Goal: Task Accomplishment & Management: Manage account settings

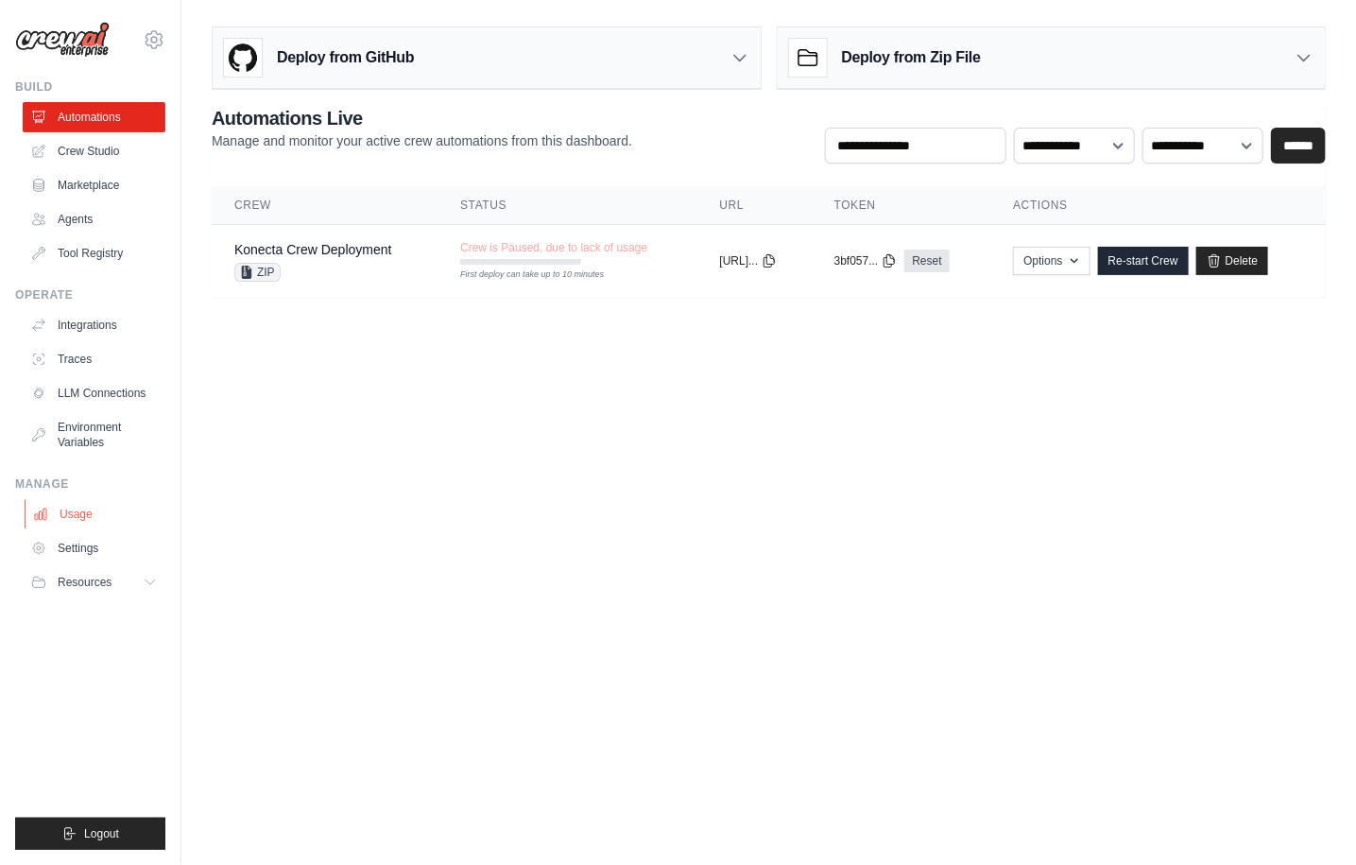
click at [93, 508] on link "Usage" at bounding box center [96, 514] width 143 height 30
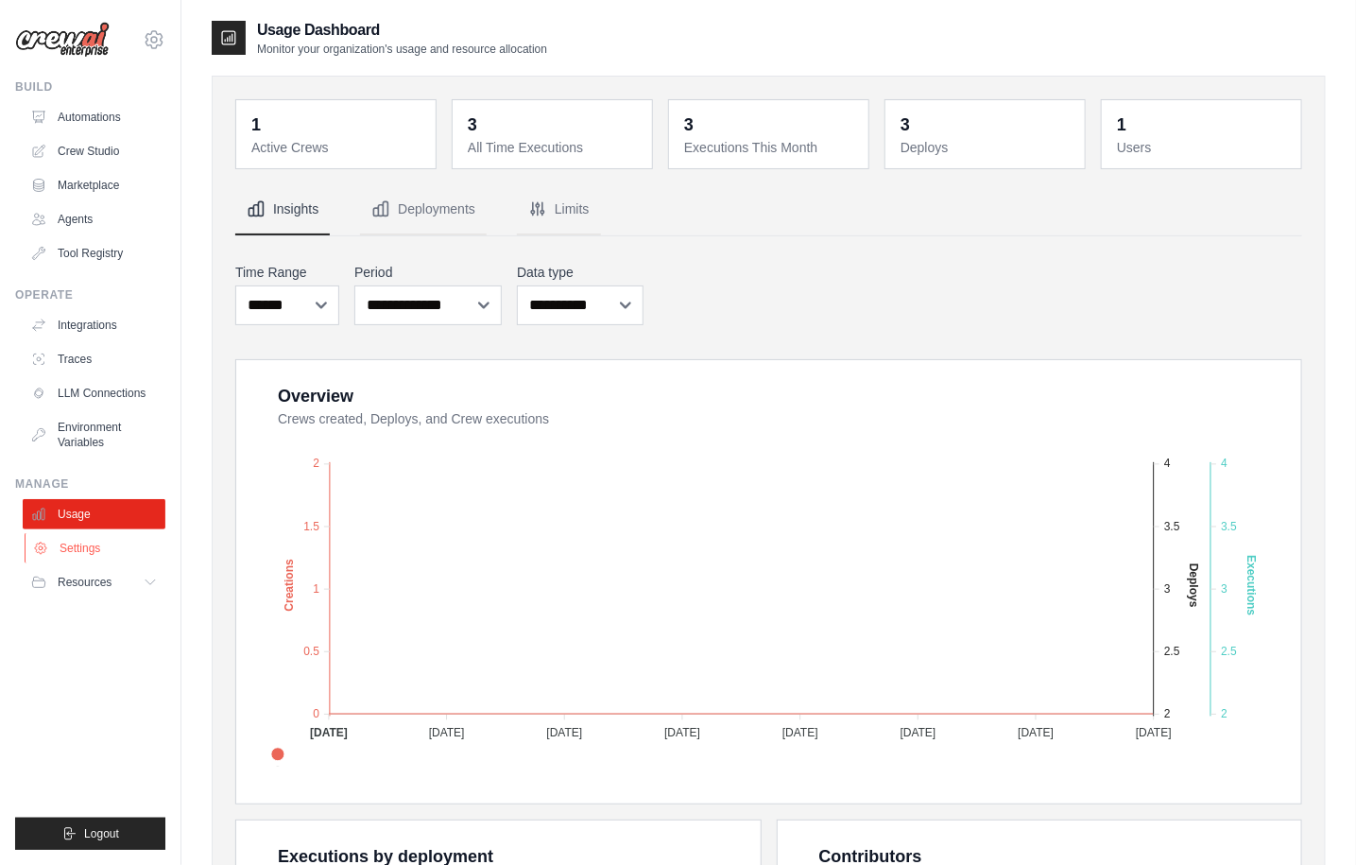
click at [87, 540] on link "Settings" at bounding box center [96, 548] width 143 height 30
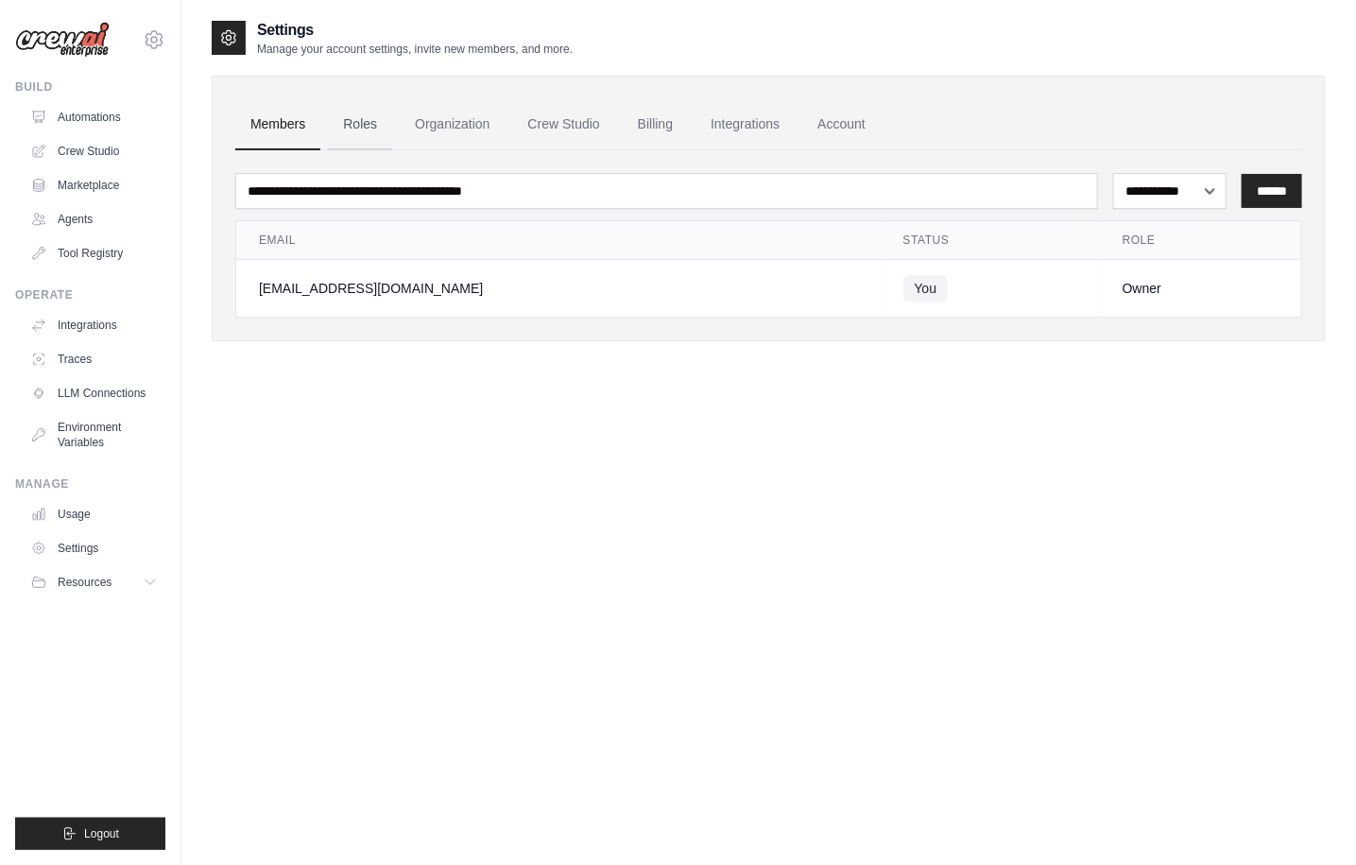
click at [366, 126] on link "Roles" at bounding box center [360, 124] width 64 height 51
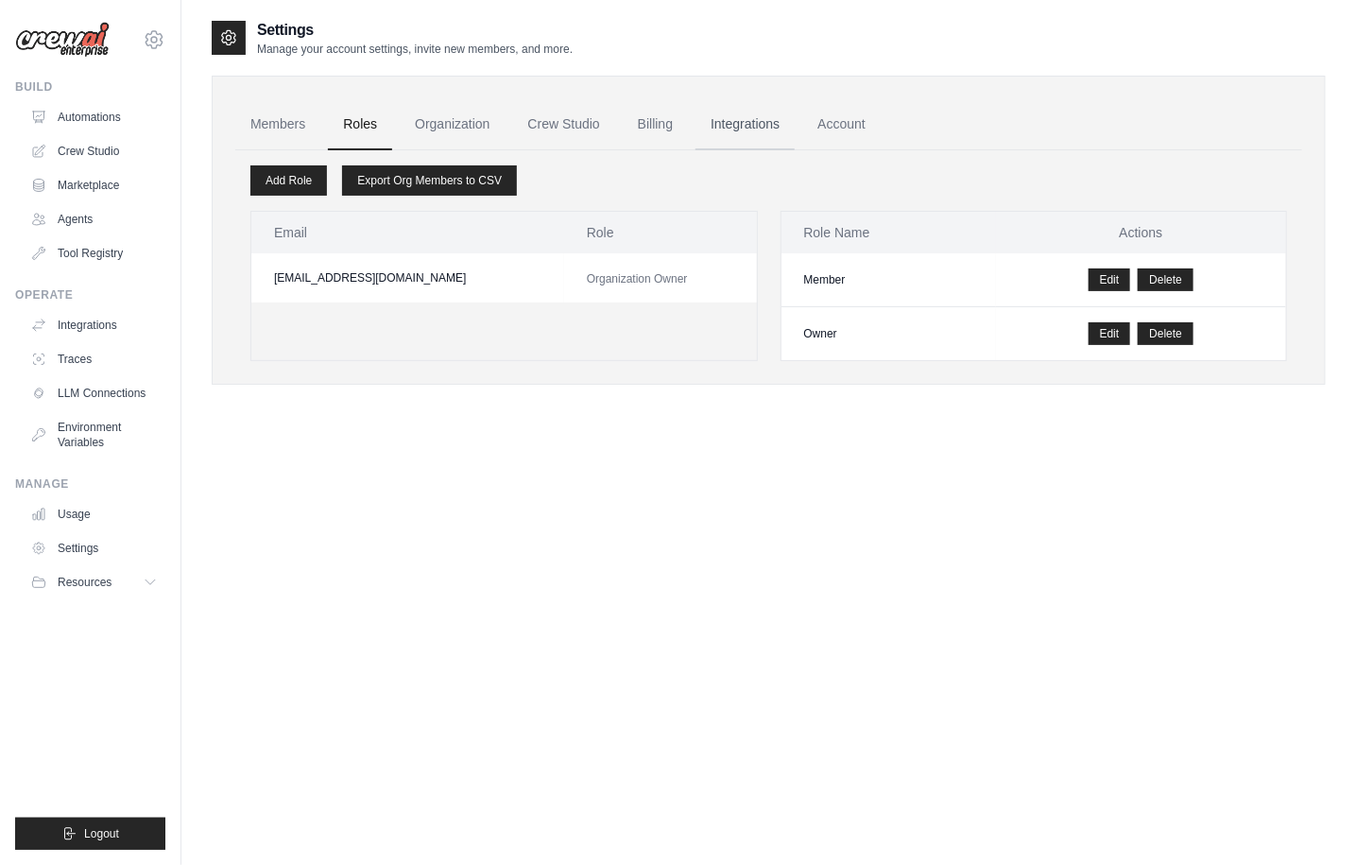
click at [754, 123] on link "Integrations" at bounding box center [744, 124] width 99 height 51
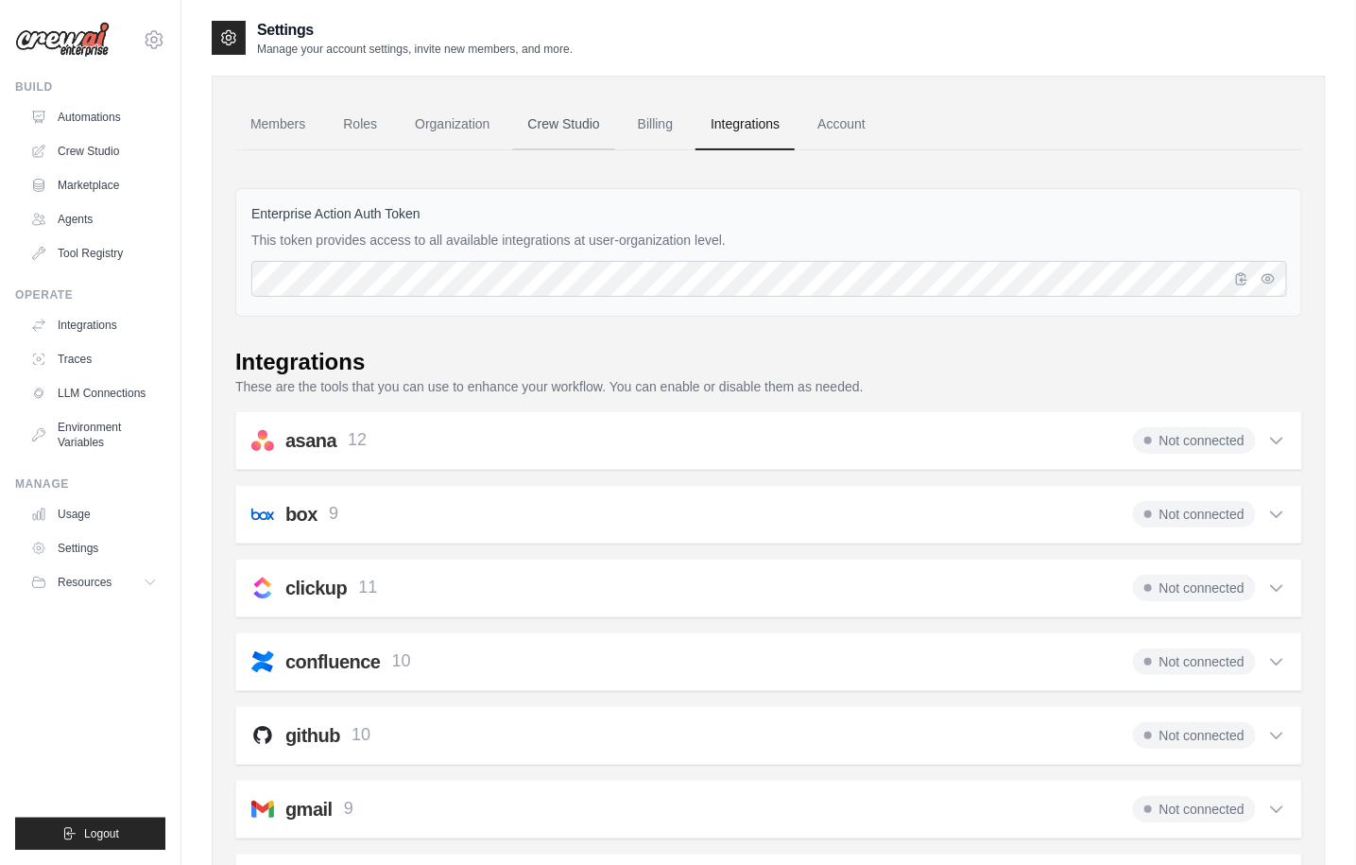
click at [554, 125] on link "Crew Studio" at bounding box center [564, 124] width 102 height 51
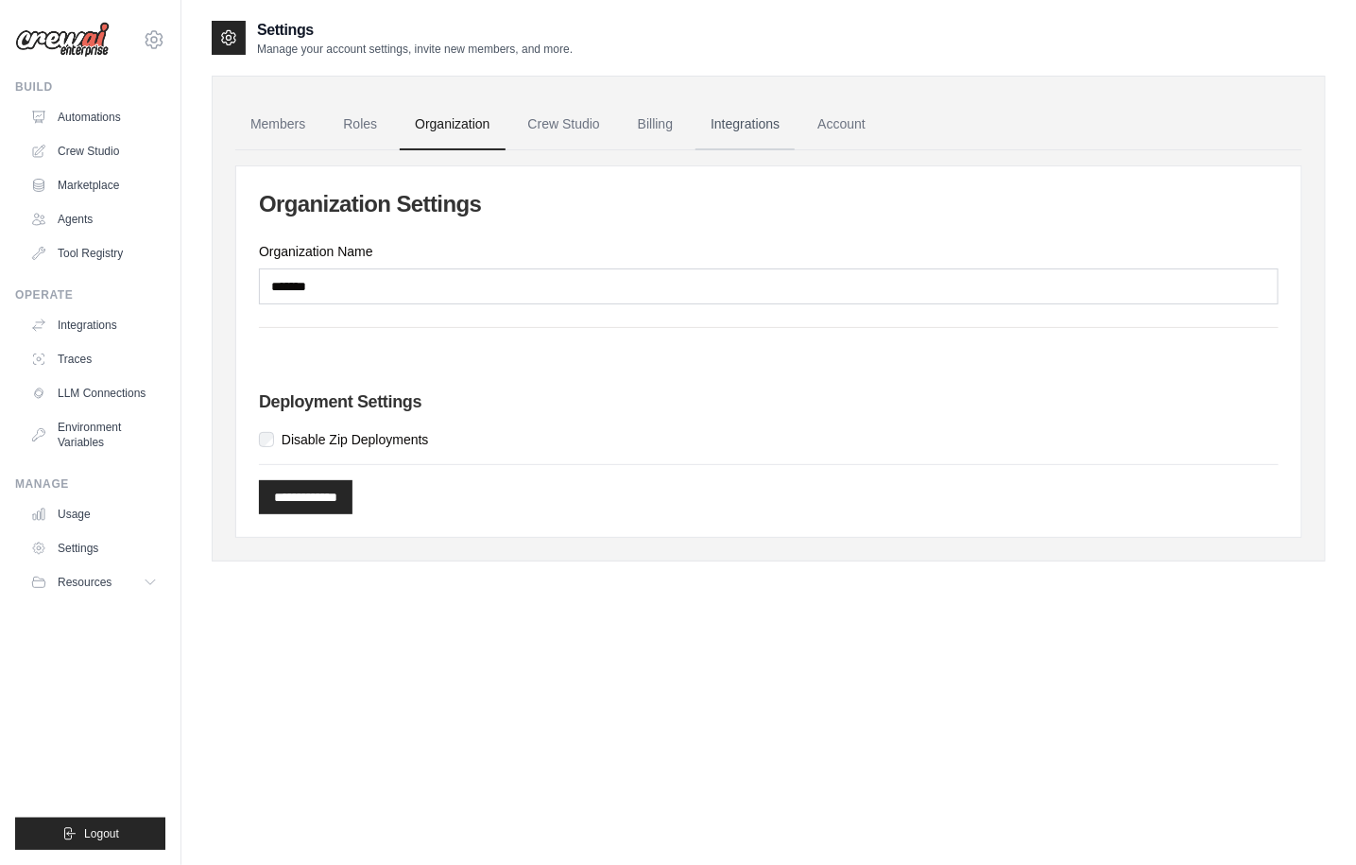
click at [725, 118] on link "Integrations" at bounding box center [744, 124] width 99 height 51
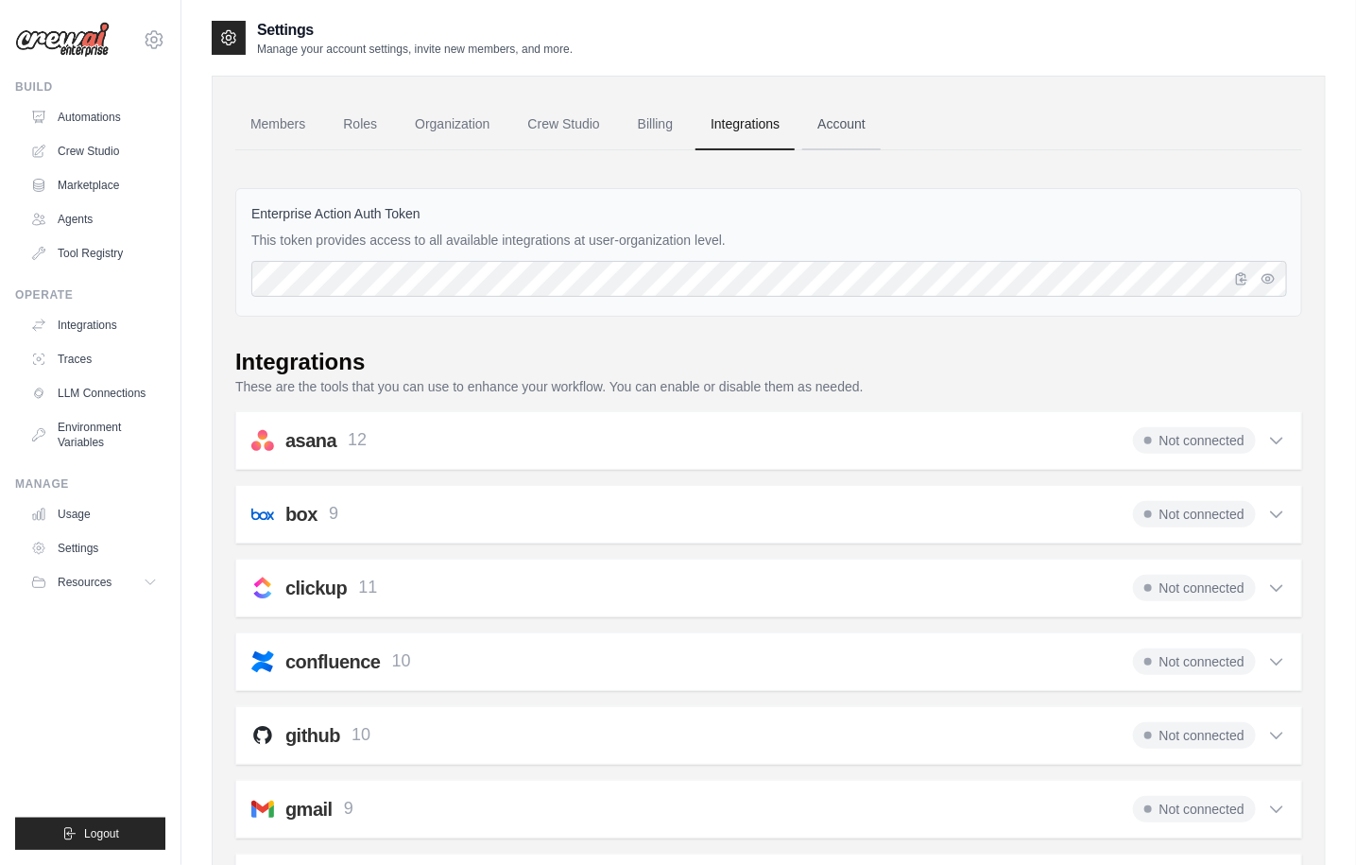
click at [852, 121] on link "Account" at bounding box center [841, 124] width 78 height 51
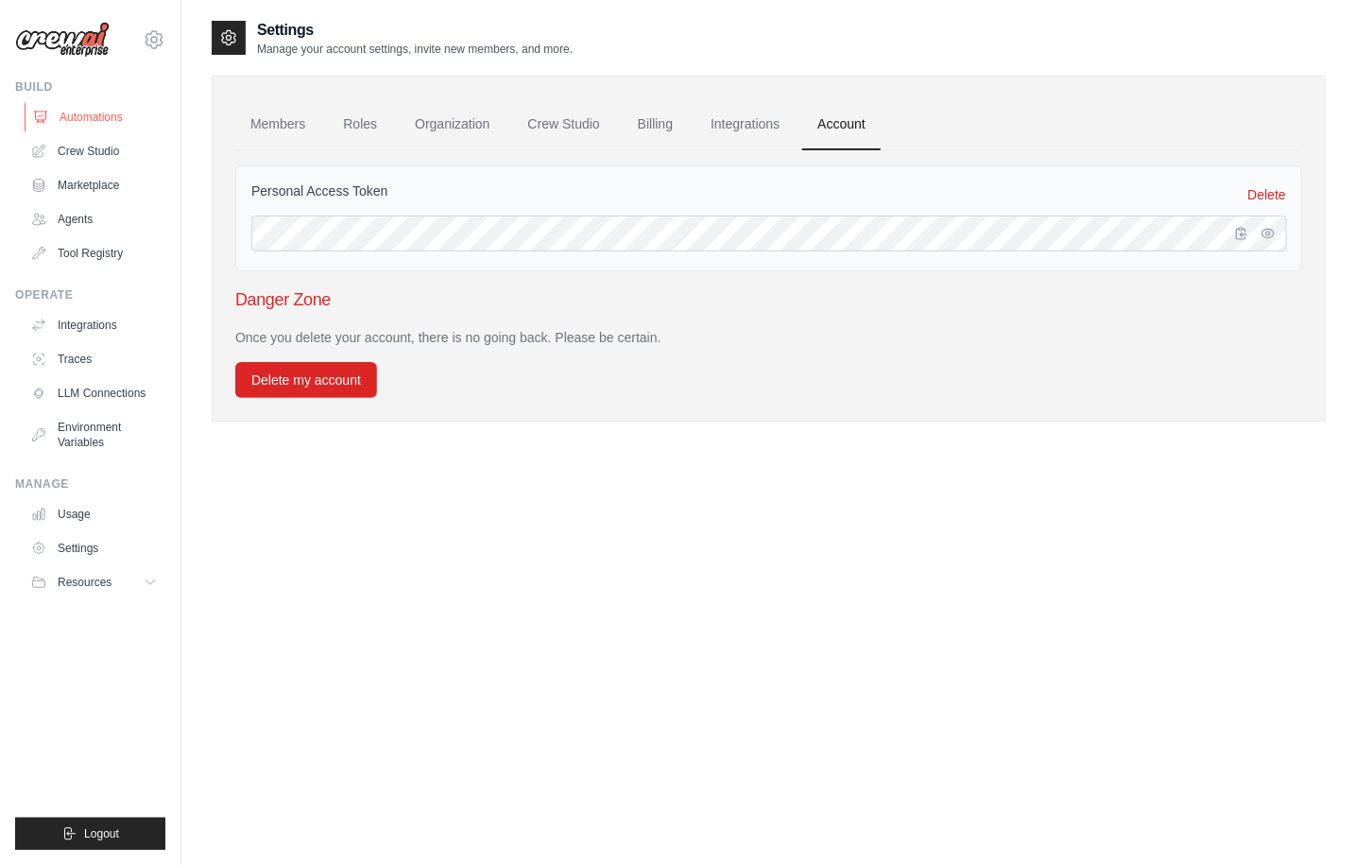
click at [95, 123] on link "Automations" at bounding box center [96, 117] width 143 height 30
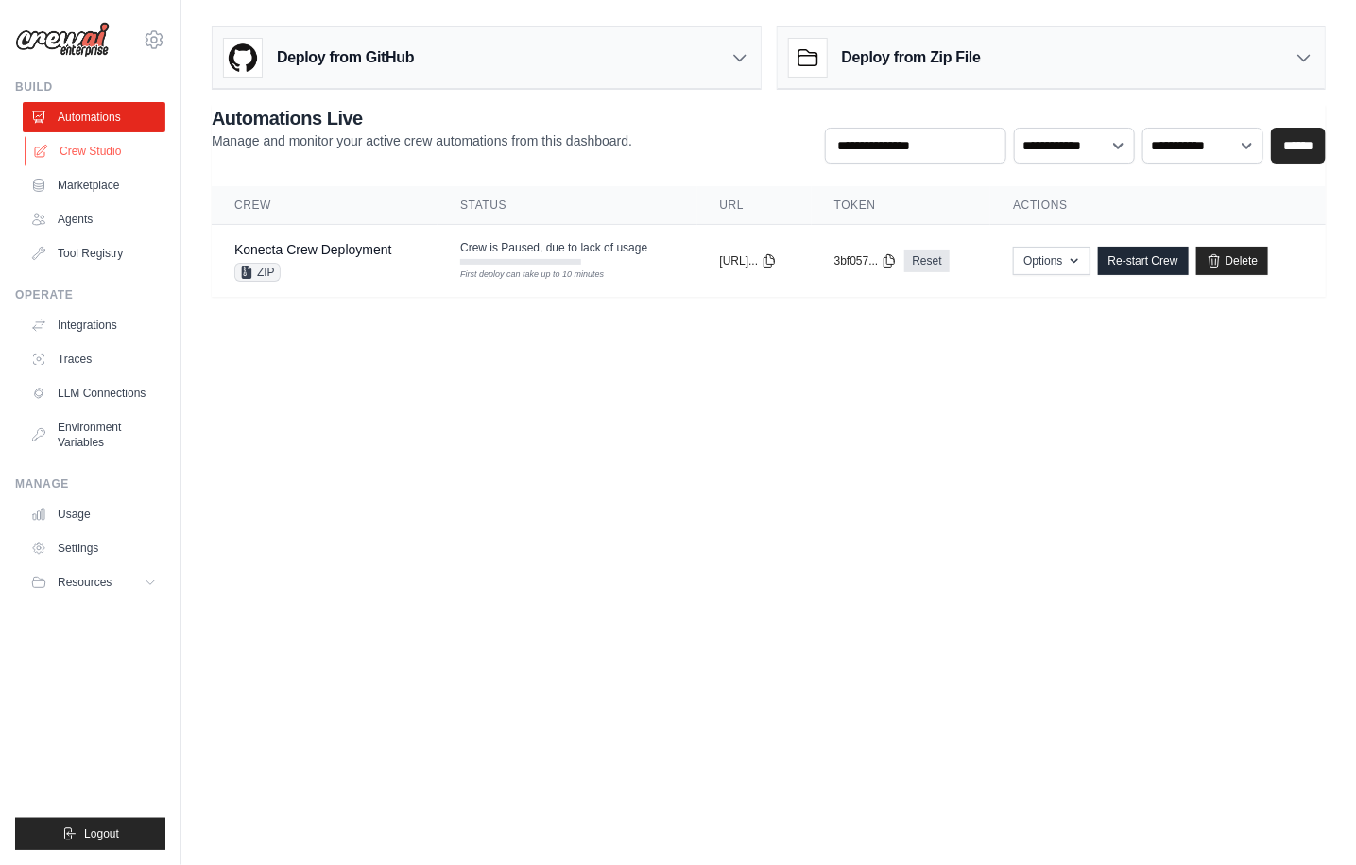
click at [86, 157] on link "Crew Studio" at bounding box center [96, 151] width 143 height 30
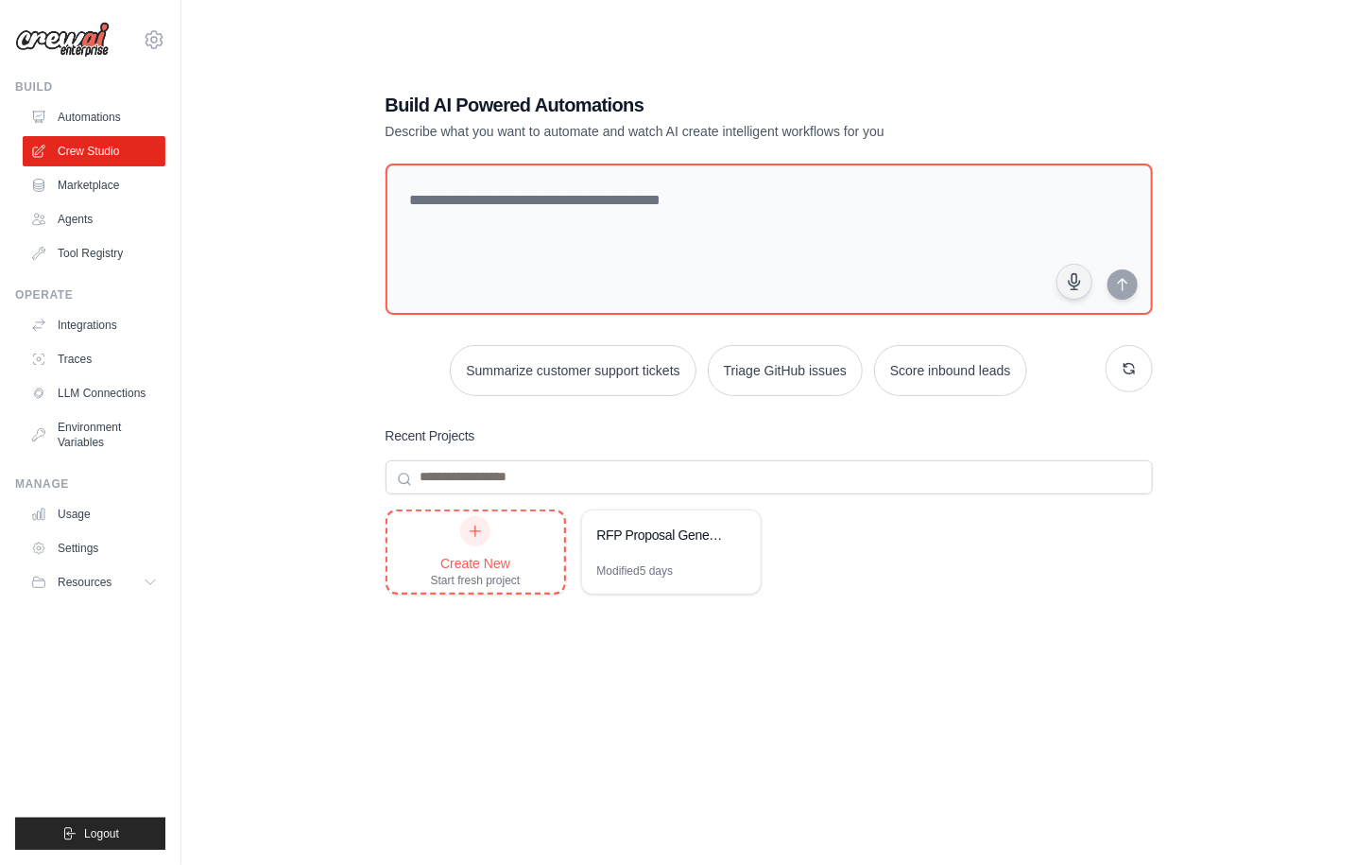
click at [477, 509] on div "Create New Start fresh project" at bounding box center [476, 551] width 180 height 85
click at [477, 544] on div at bounding box center [475, 531] width 30 height 30
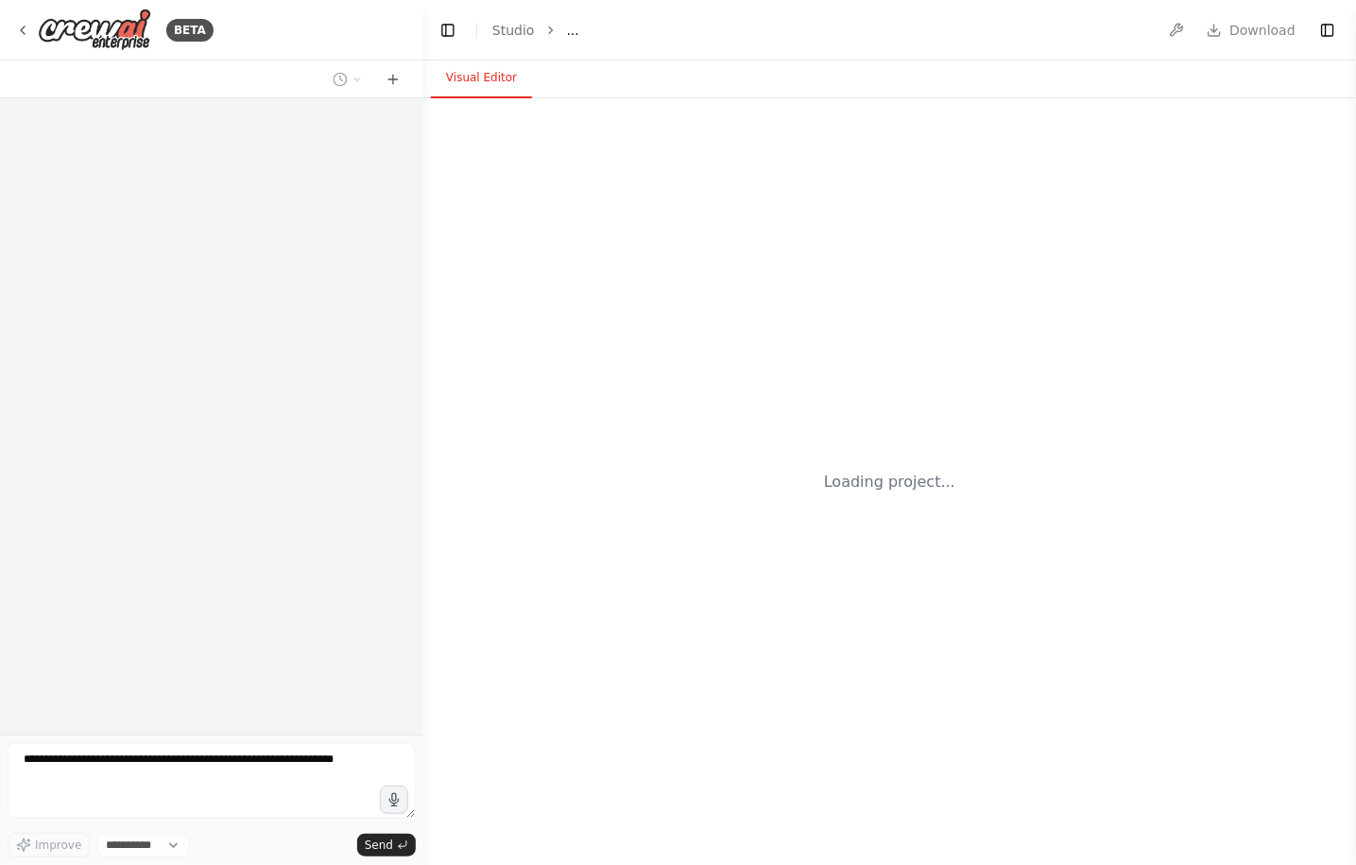
select select "****"
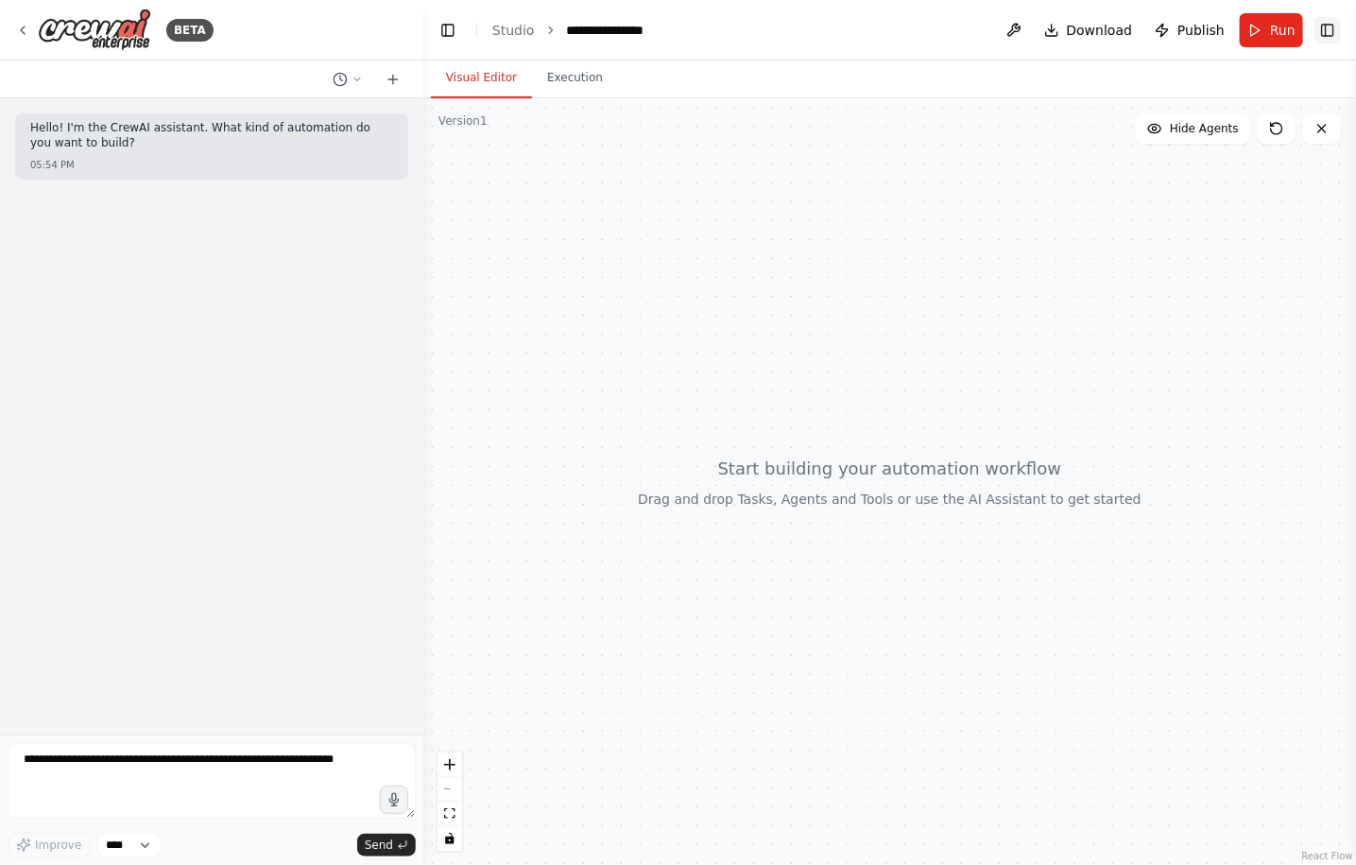
click at [1330, 28] on button "Toggle Right Sidebar" at bounding box center [1327, 30] width 26 height 26
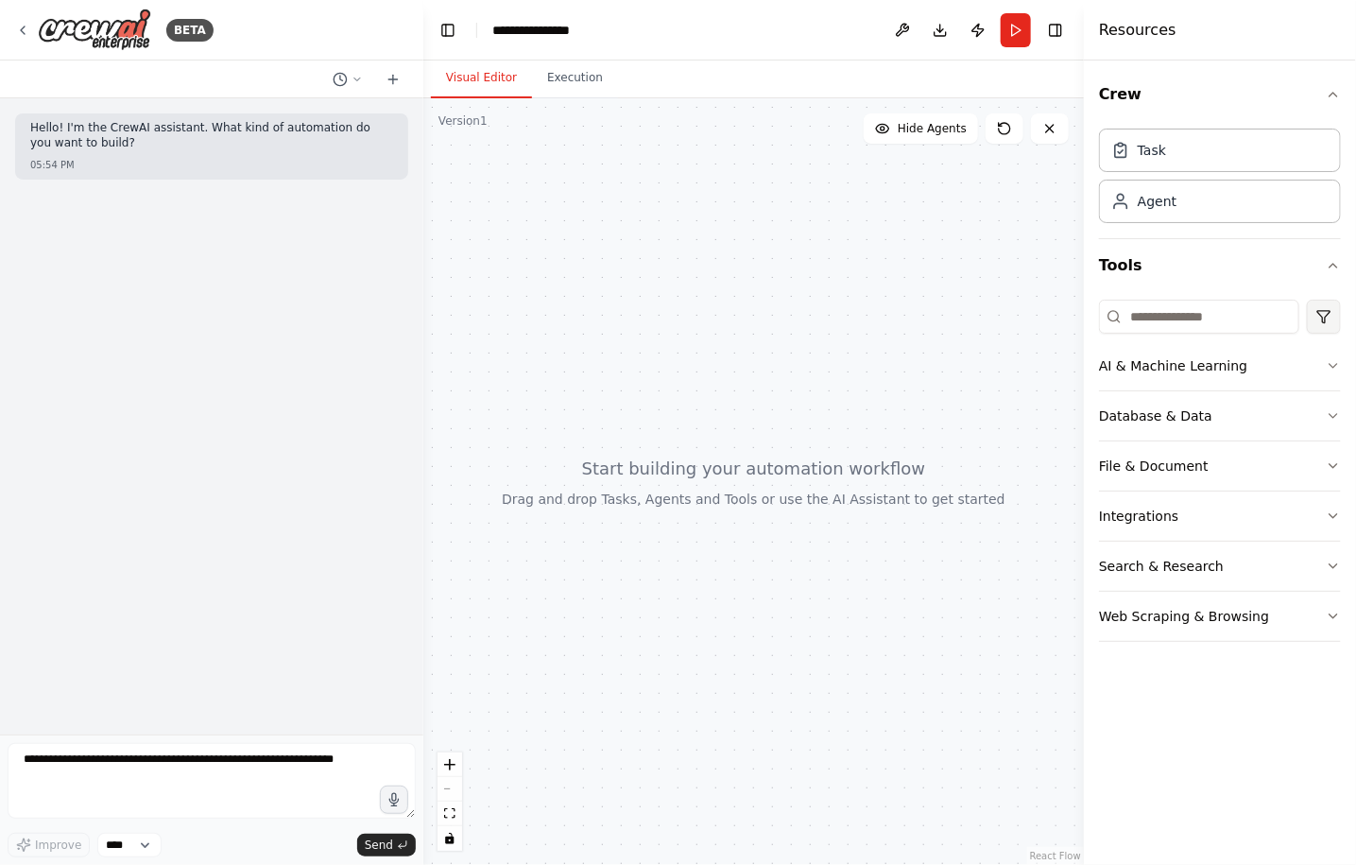
click at [1328, 326] on html "**********" at bounding box center [678, 432] width 1356 height 865
click at [1332, 280] on button "Tools" at bounding box center [1220, 265] width 242 height 53
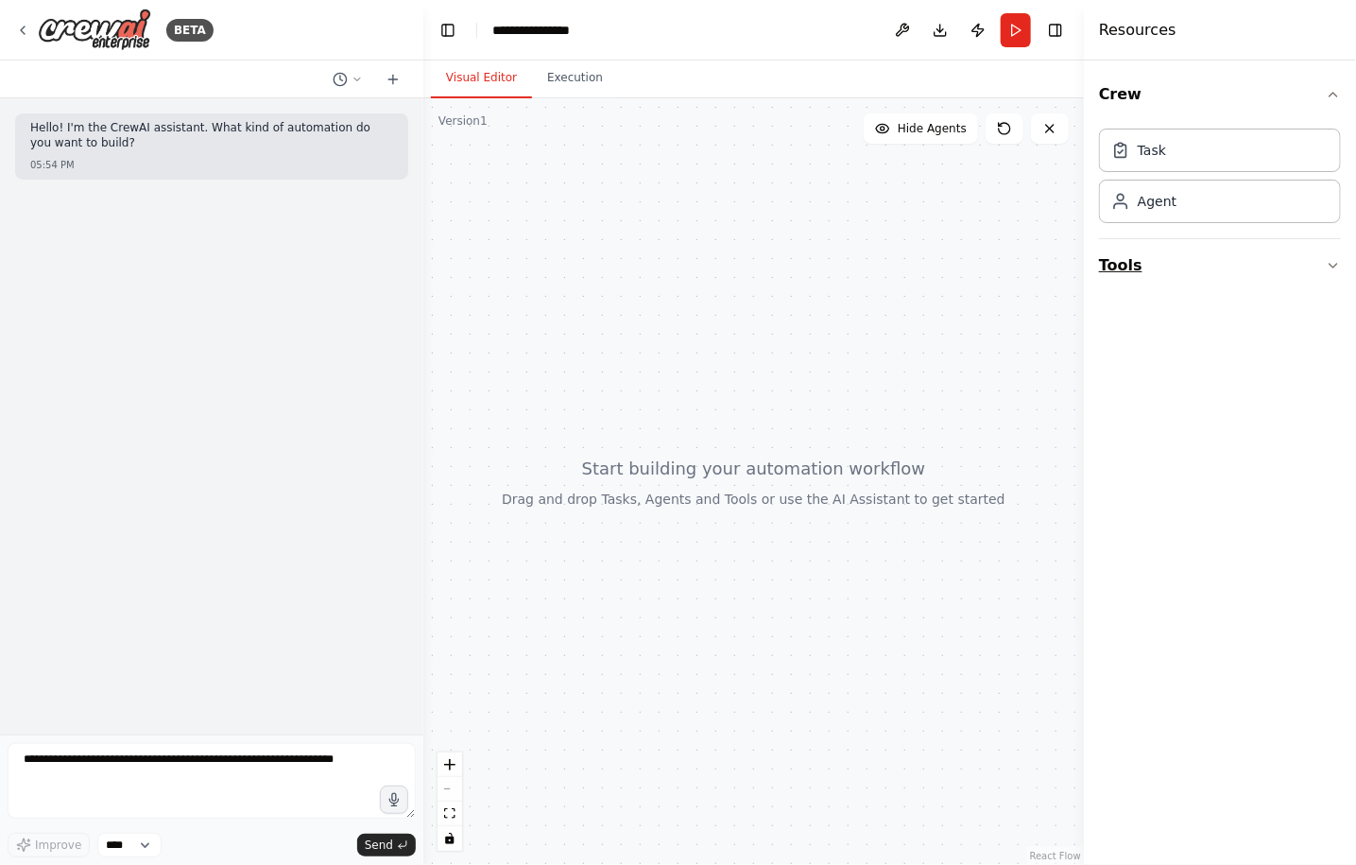
click at [1332, 280] on button "Tools" at bounding box center [1220, 265] width 242 height 53
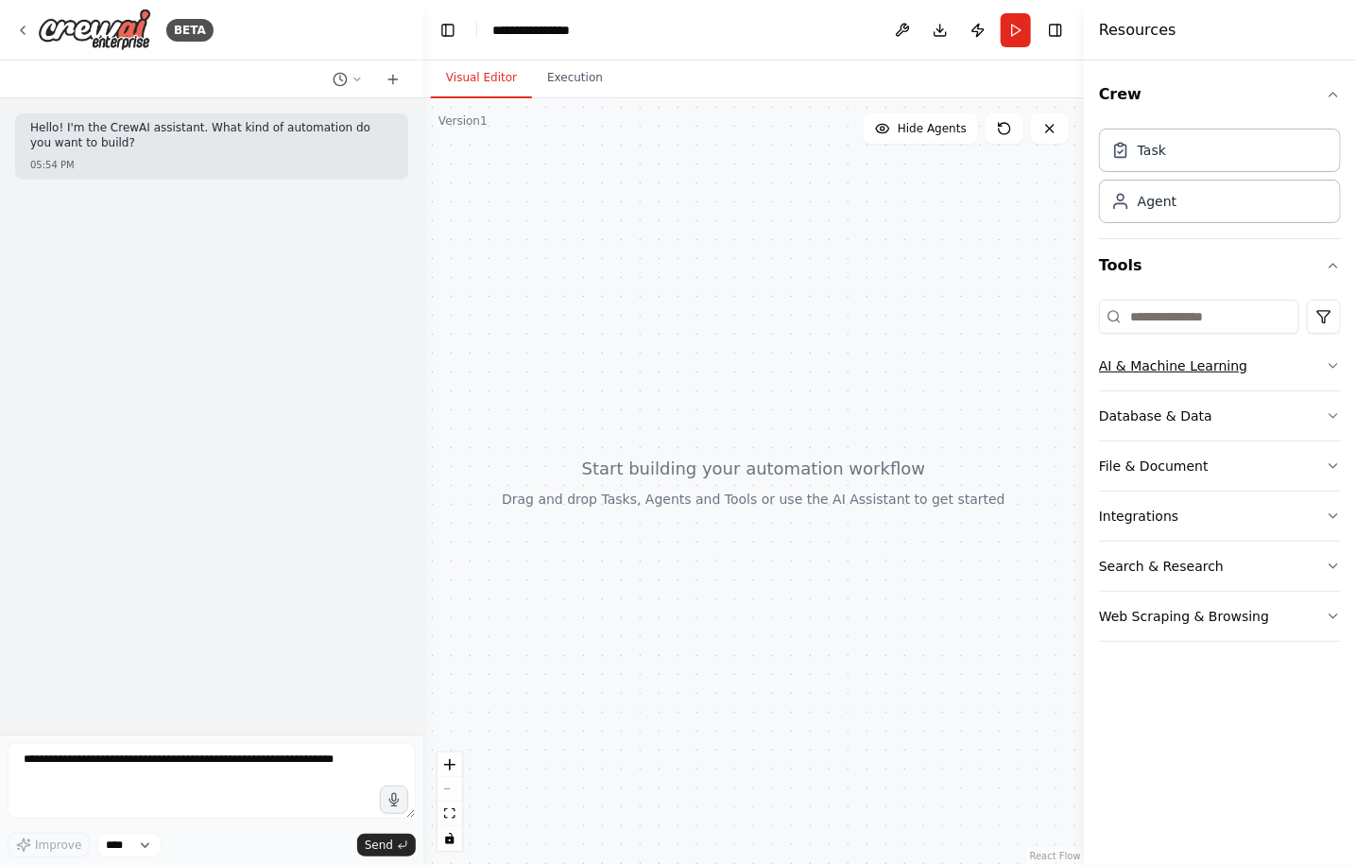
click at [1327, 369] on icon "button" at bounding box center [1333, 365] width 15 height 15
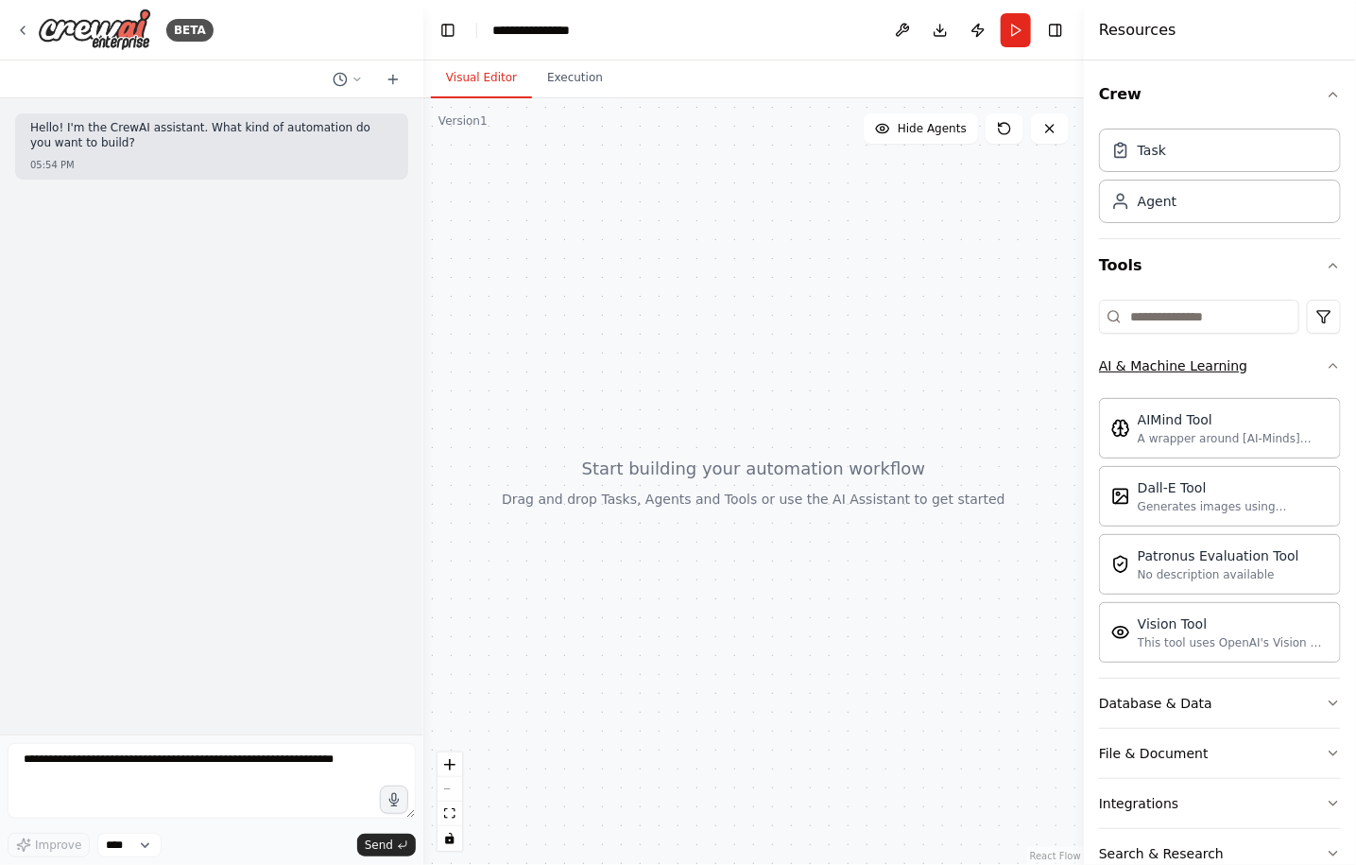
click at [1327, 369] on icon "button" at bounding box center [1333, 365] width 15 height 15
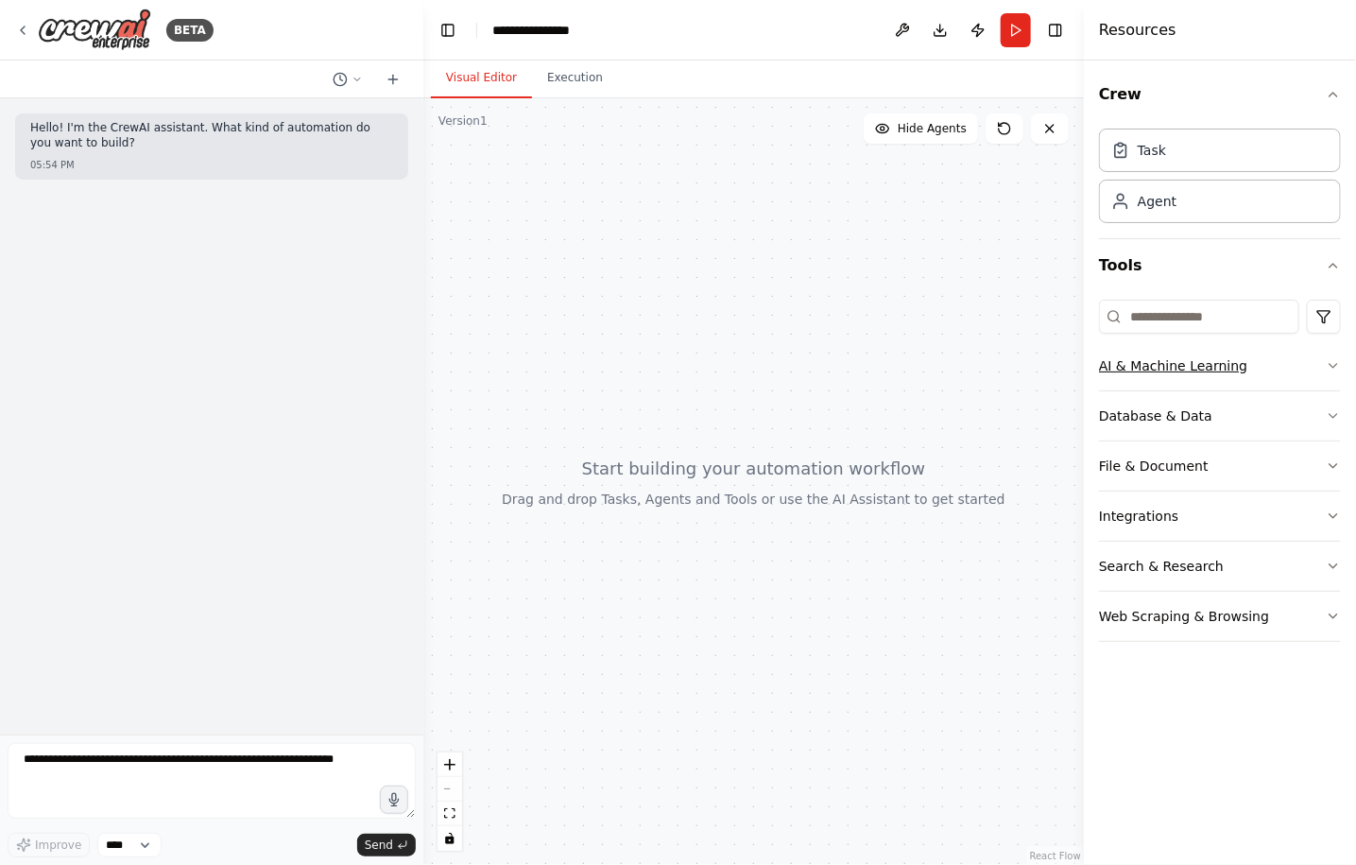
click at [1327, 369] on icon "button" at bounding box center [1333, 365] width 15 height 15
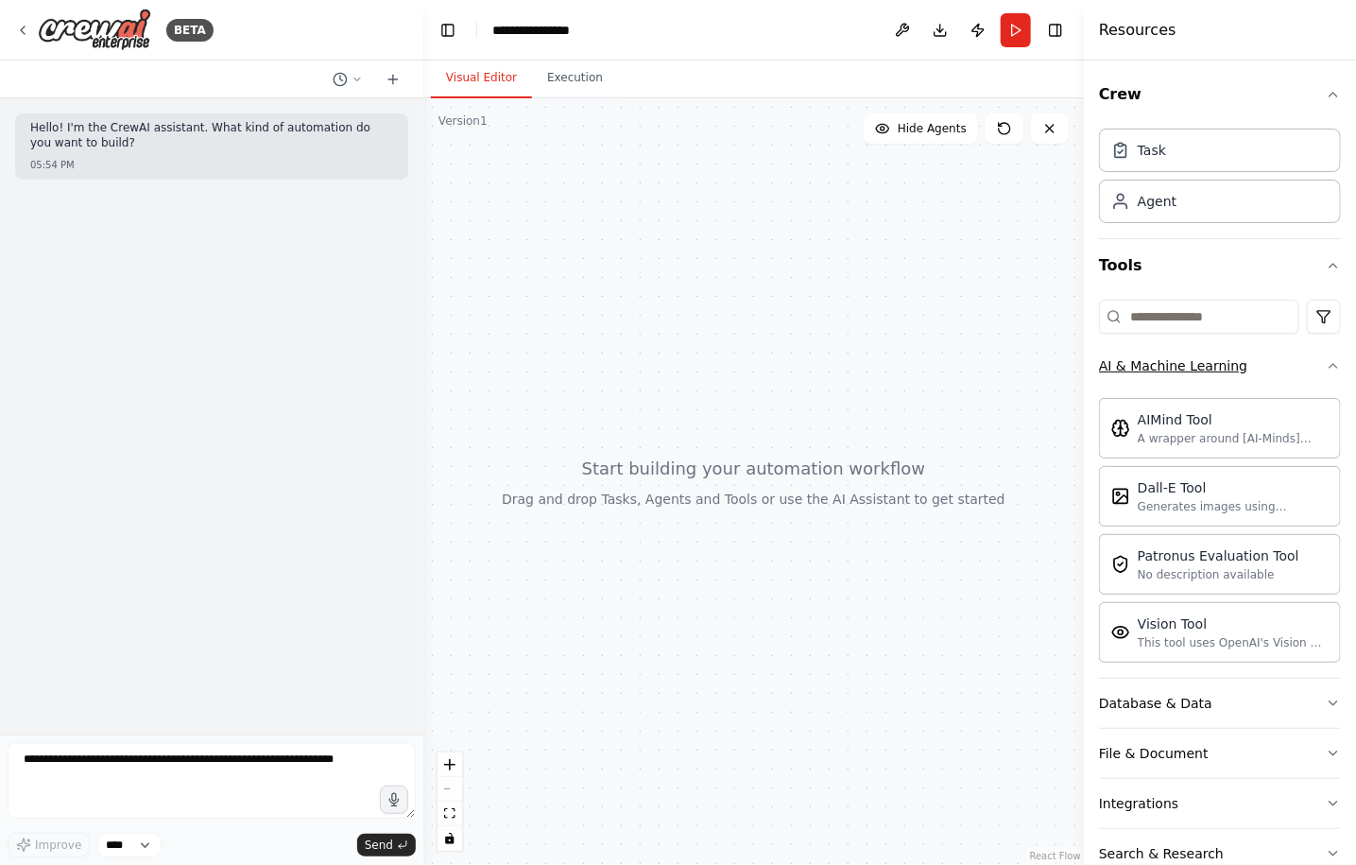
click at [1327, 369] on icon "button" at bounding box center [1333, 365] width 15 height 15
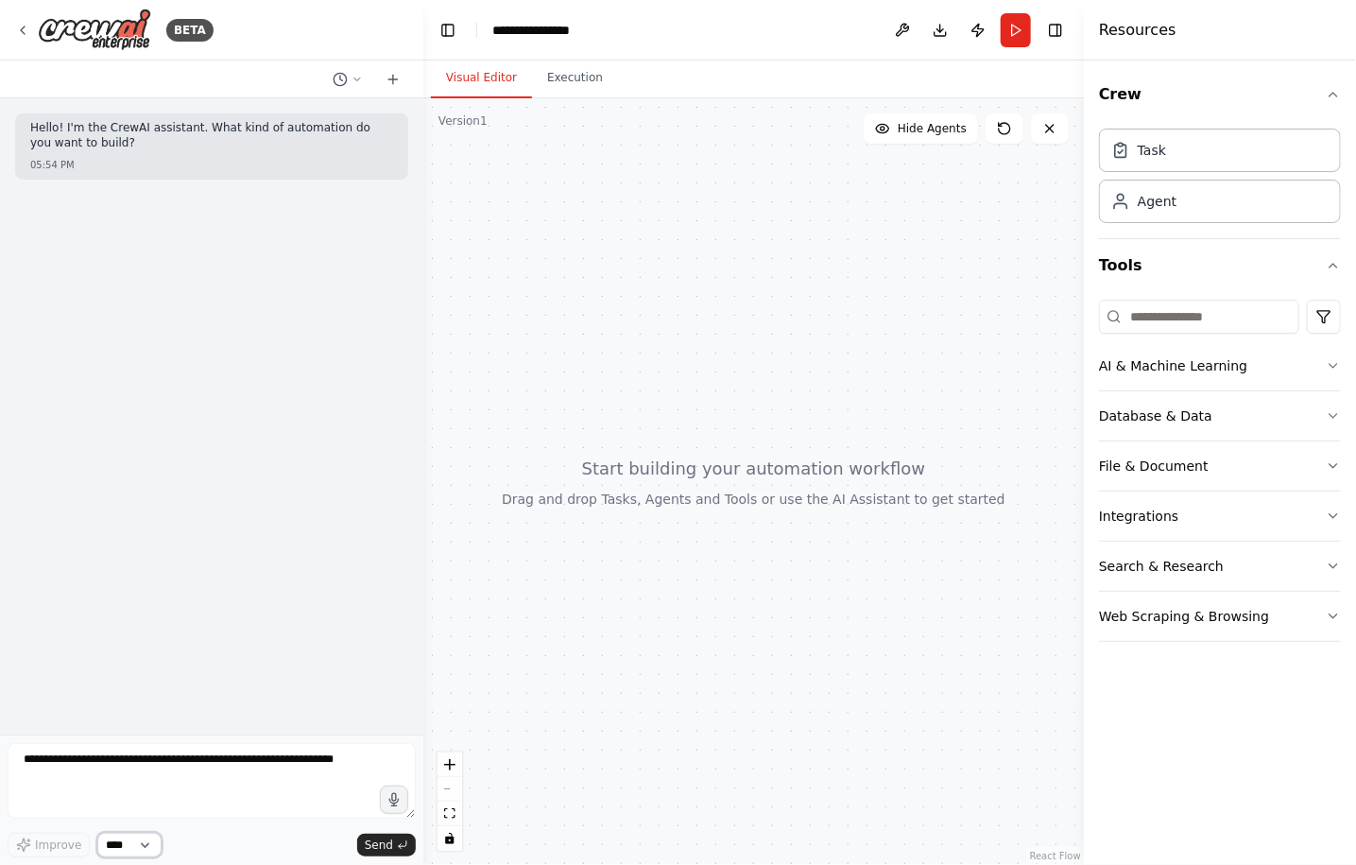
click at [152, 840] on select "****" at bounding box center [129, 844] width 64 height 25
click at [576, 94] on button "Execution" at bounding box center [575, 79] width 86 height 40
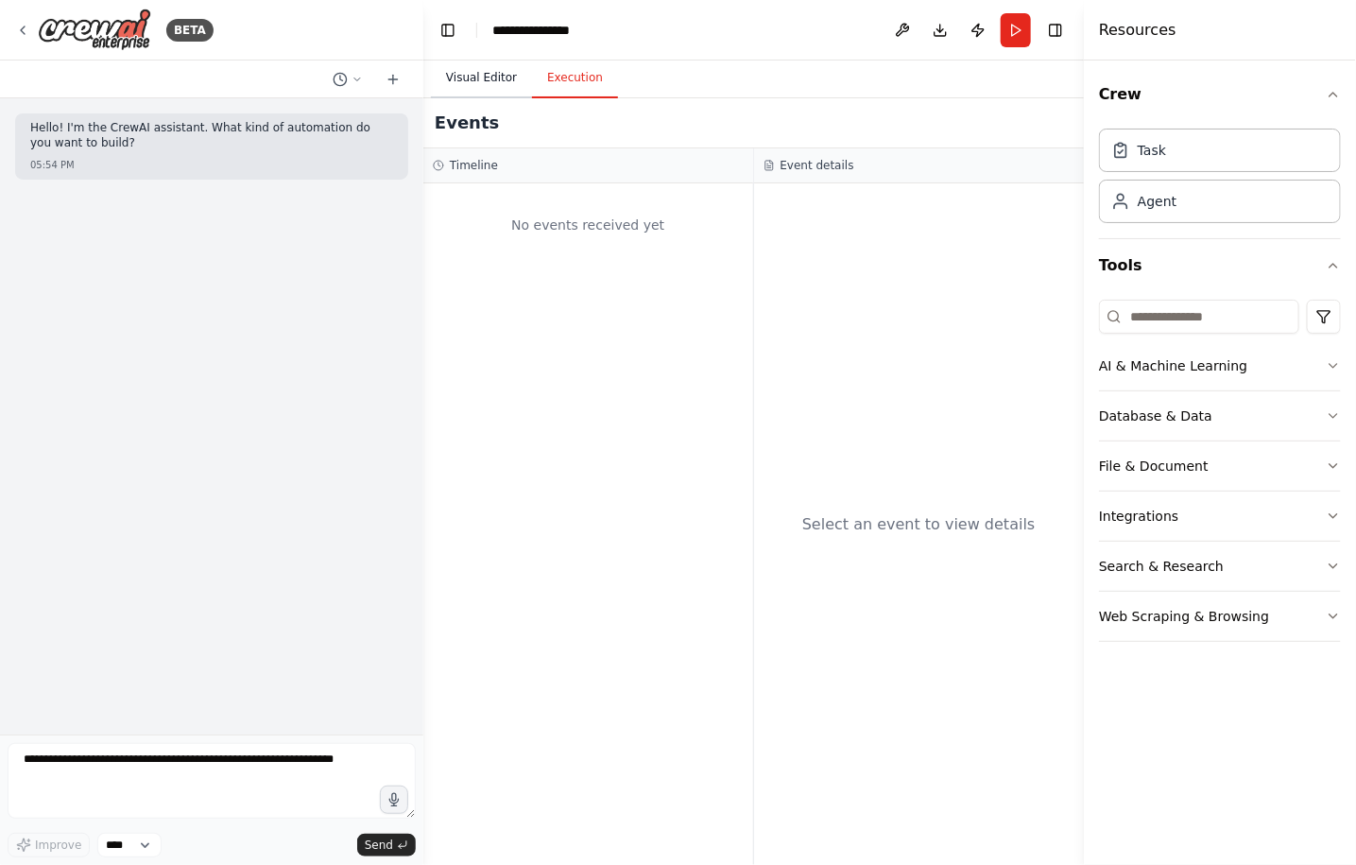
click at [495, 81] on button "Visual Editor" at bounding box center [481, 79] width 101 height 40
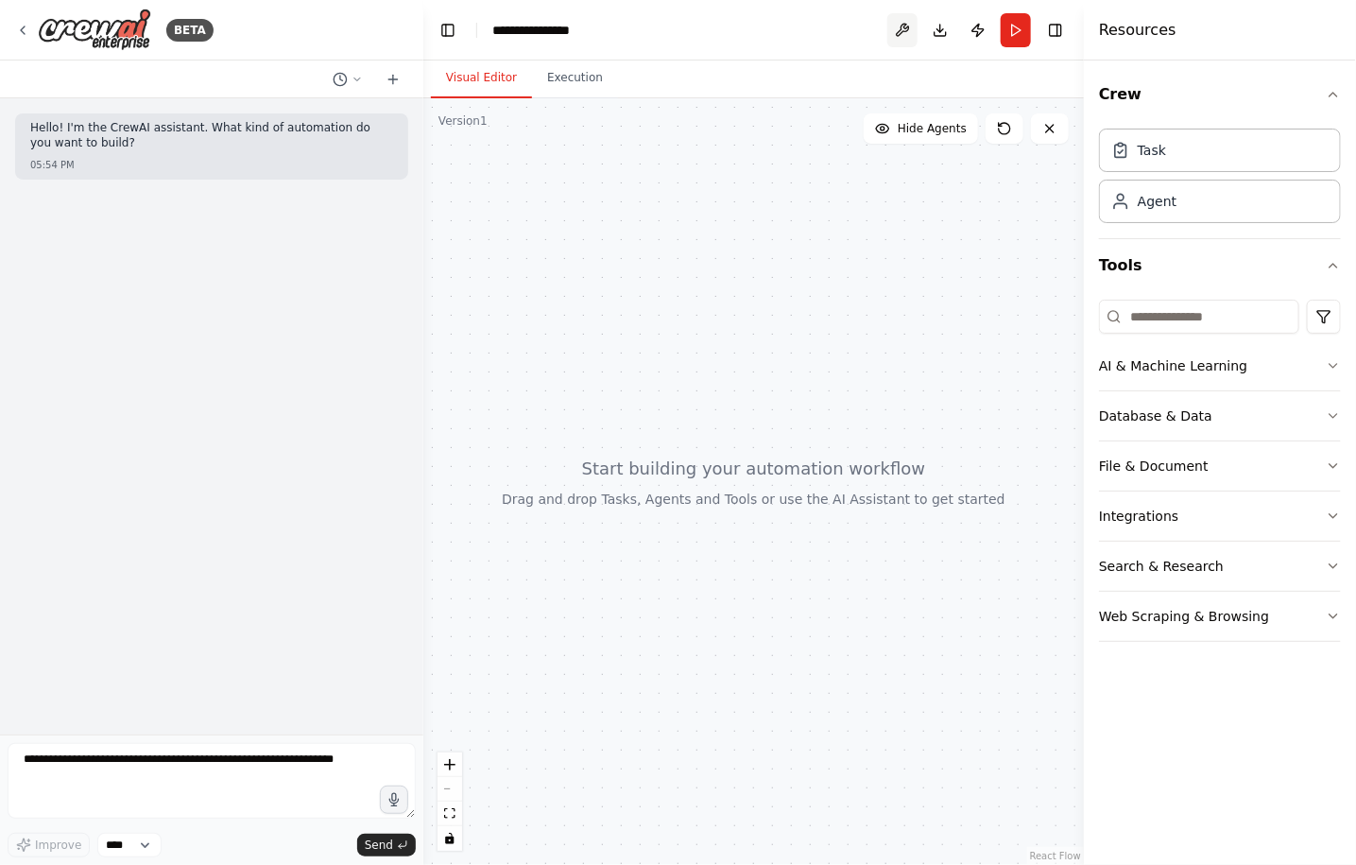
click at [902, 29] on button at bounding box center [902, 30] width 30 height 34
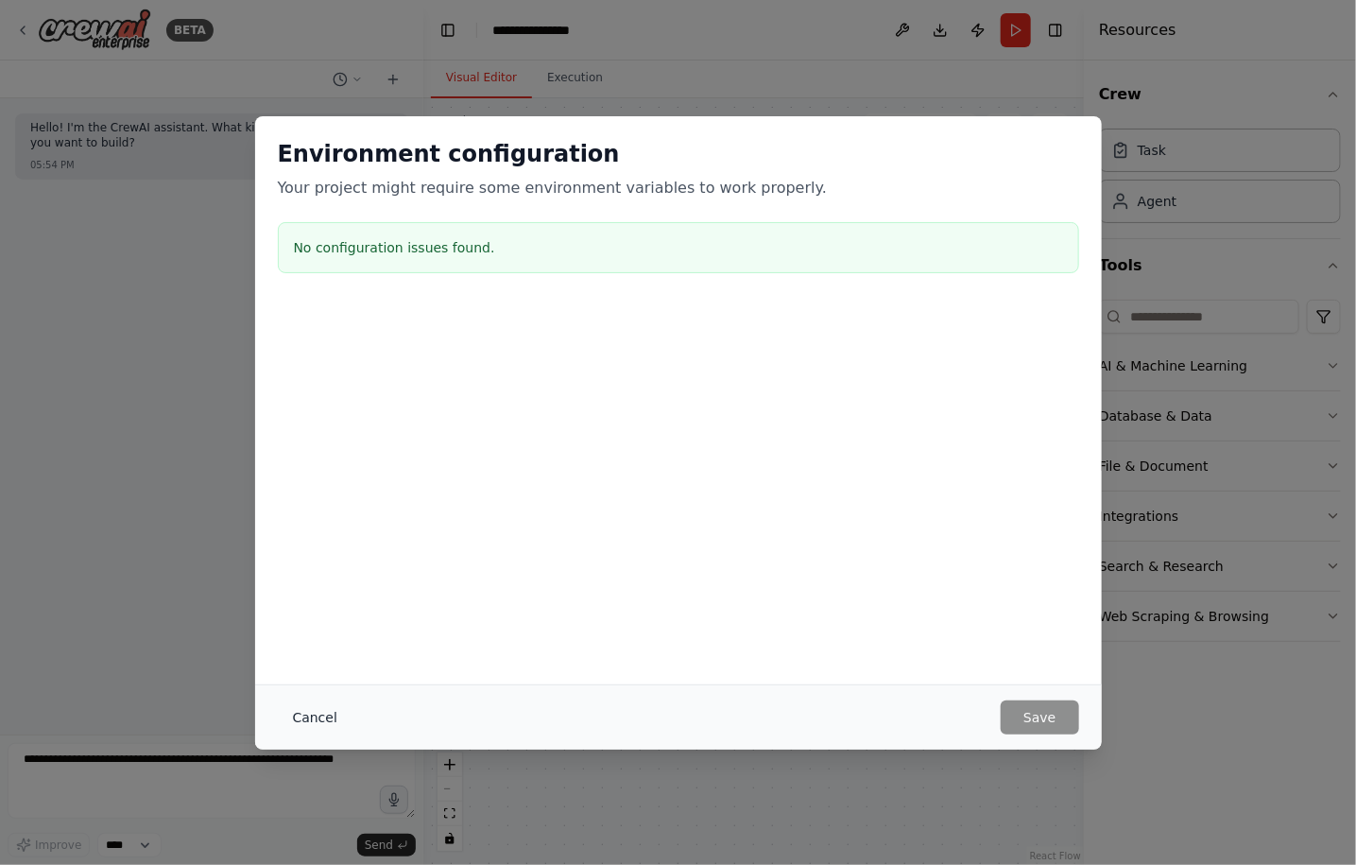
click at [306, 713] on button "Cancel" at bounding box center [315, 717] width 75 height 34
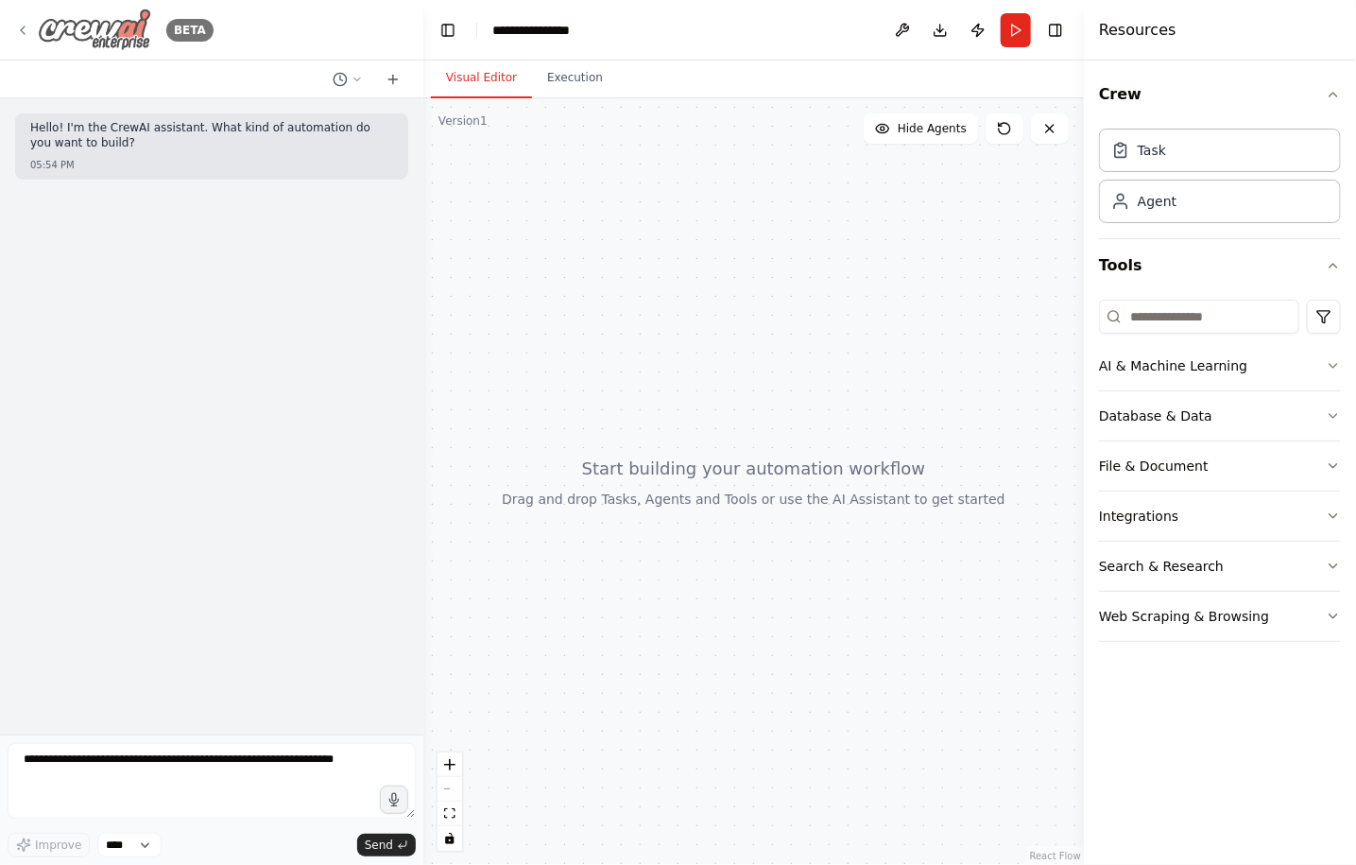
click at [21, 26] on icon at bounding box center [22, 30] width 15 height 15
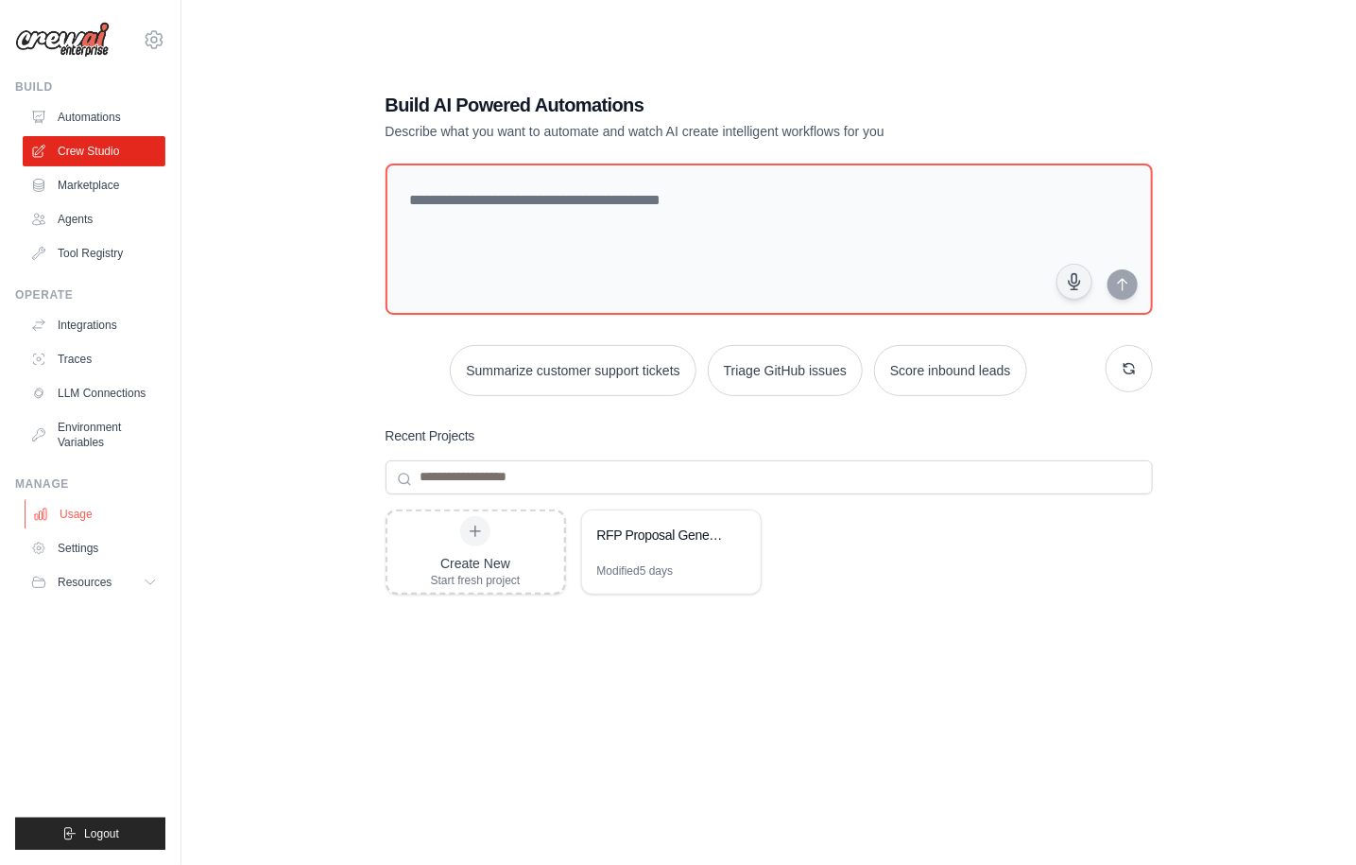
click at [77, 510] on link "Usage" at bounding box center [96, 514] width 143 height 30
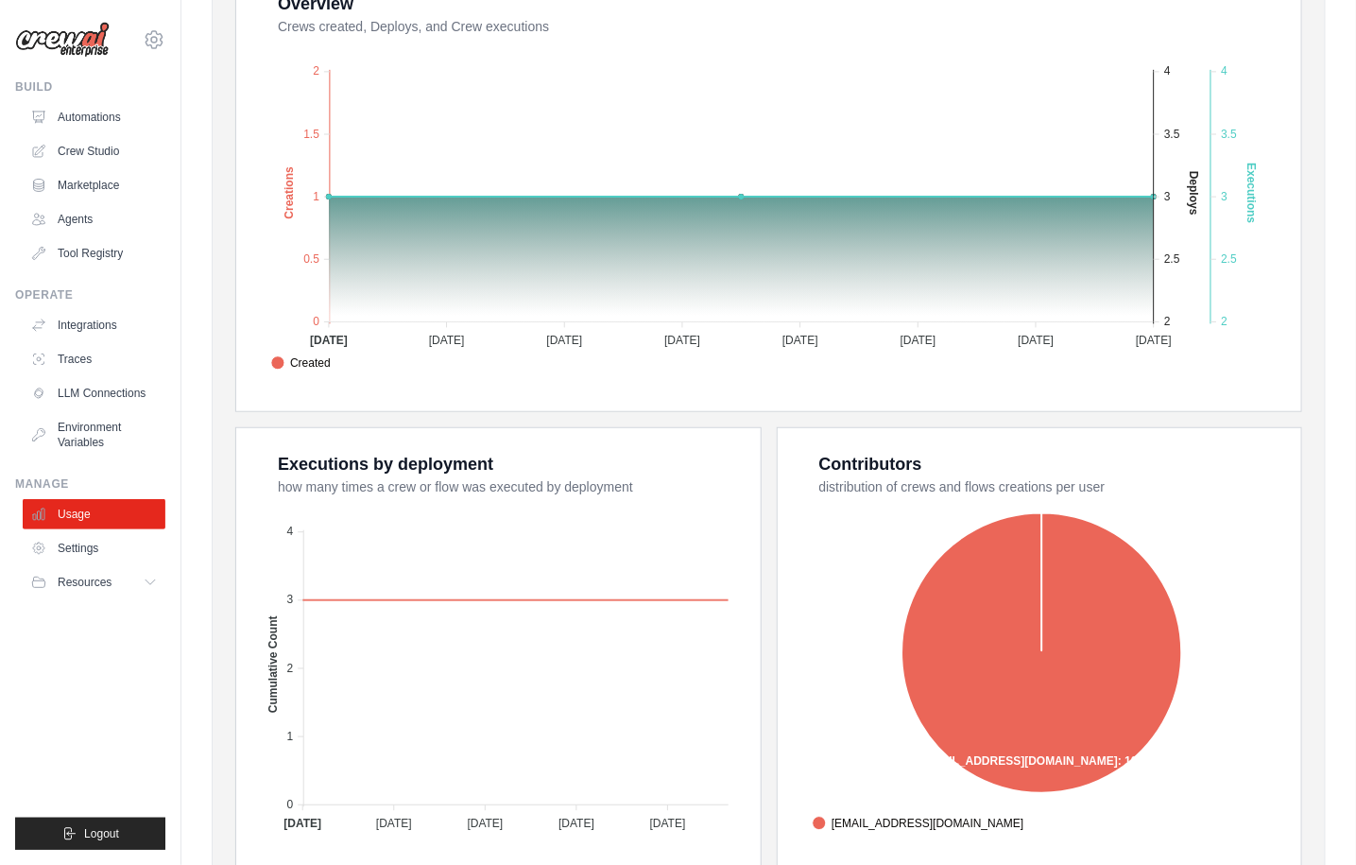
scroll to position [504, 0]
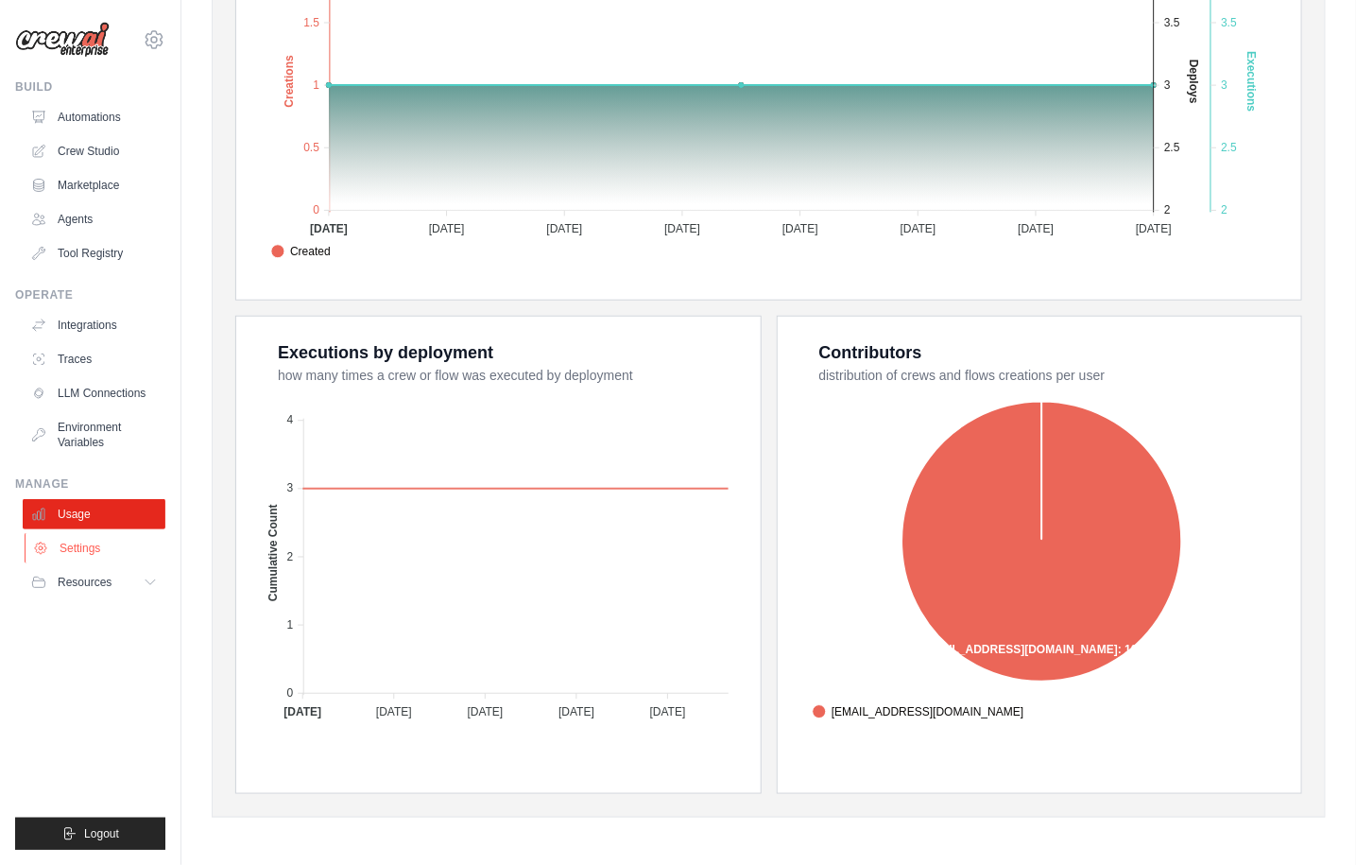
click at [86, 548] on link "Settings" at bounding box center [96, 548] width 143 height 30
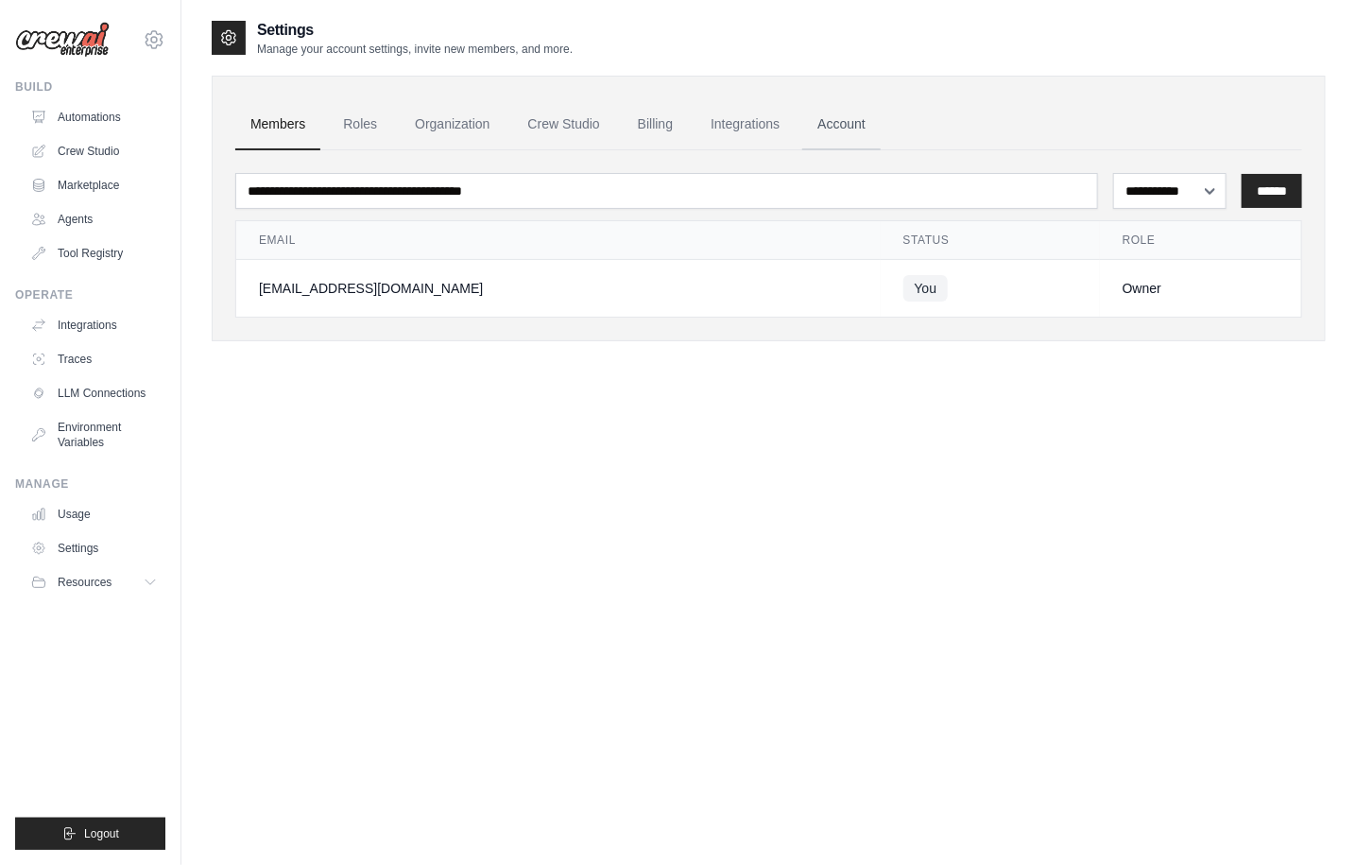
click at [845, 127] on link "Account" at bounding box center [841, 124] width 78 height 51
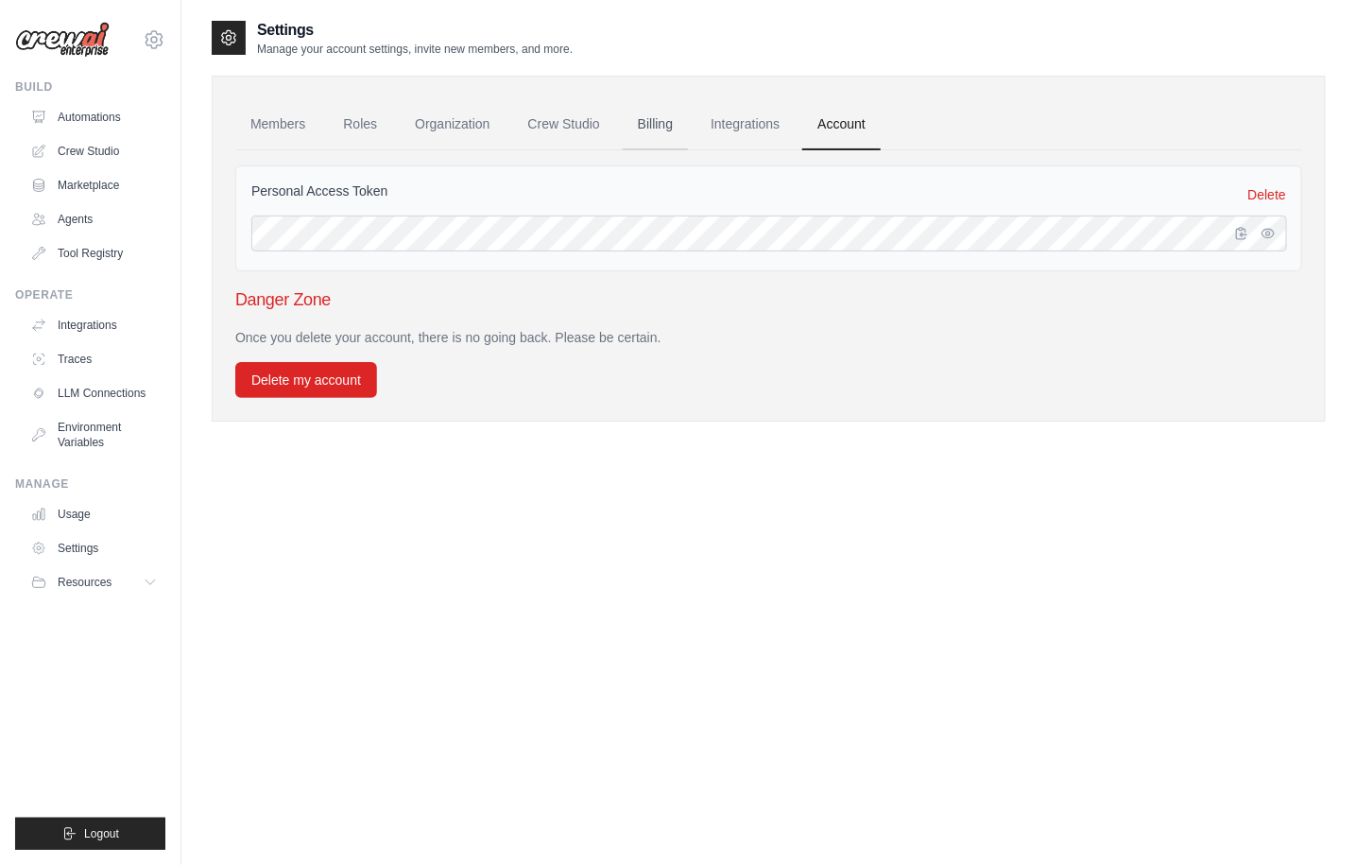
click at [653, 121] on link "Billing" at bounding box center [655, 124] width 65 height 51
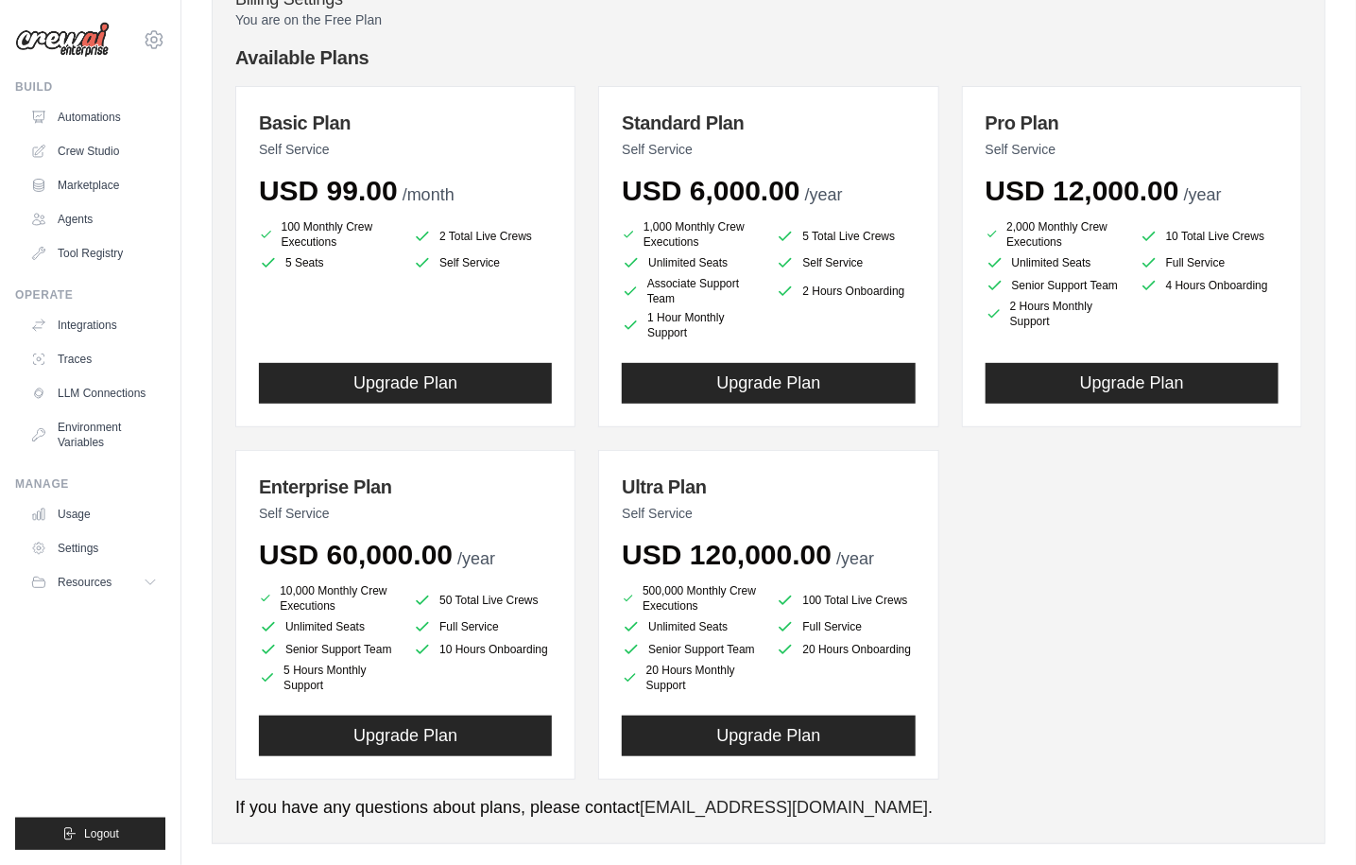
scroll to position [202, 0]
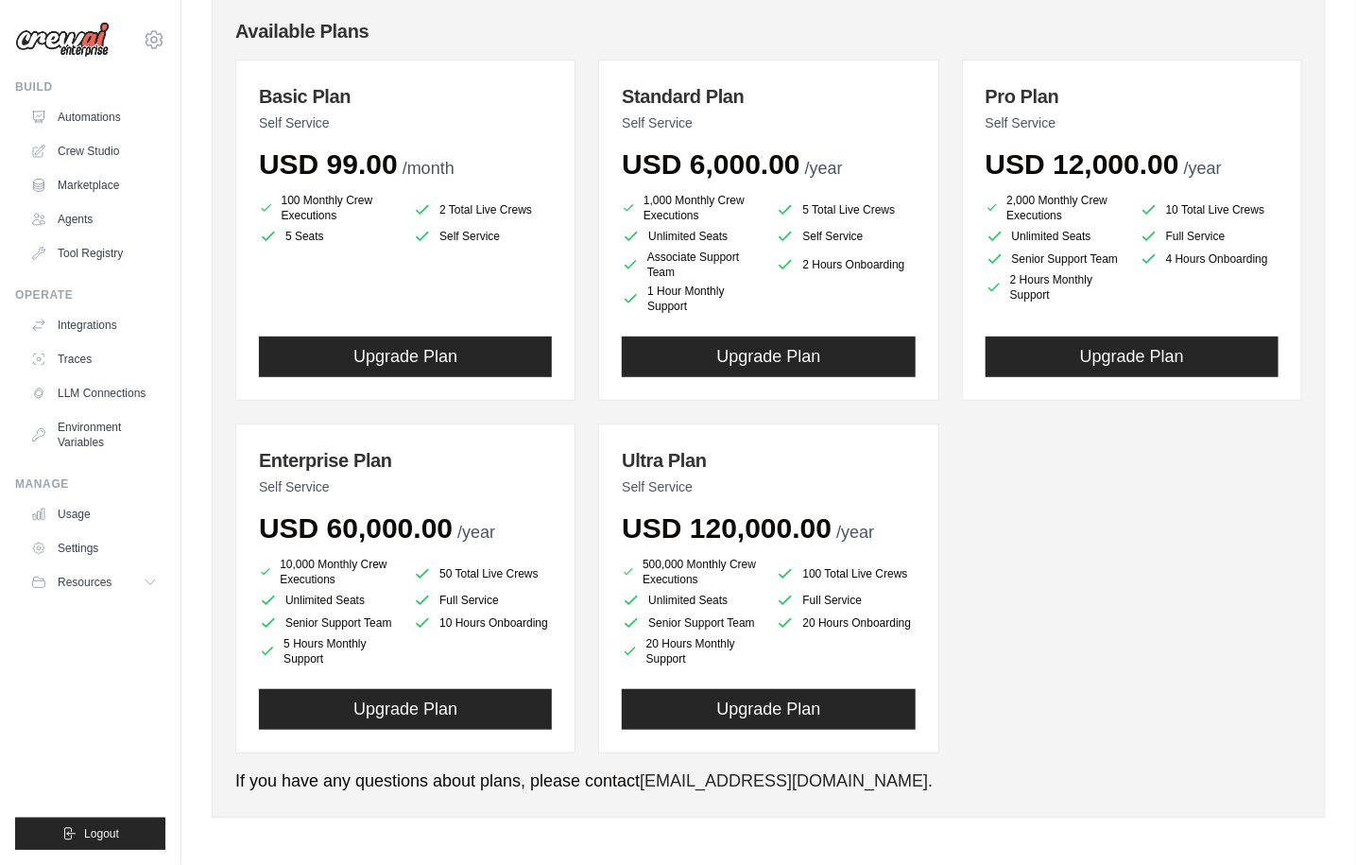
drag, startPoint x: 623, startPoint y: 453, endPoint x: 746, endPoint y: 665, distance: 245.5
click at [746, 665] on div "Ultra Plan Self Service USD 120,000.00 /year 500,000 Monthly Crew Executions 10…" at bounding box center [768, 588] width 340 height 330
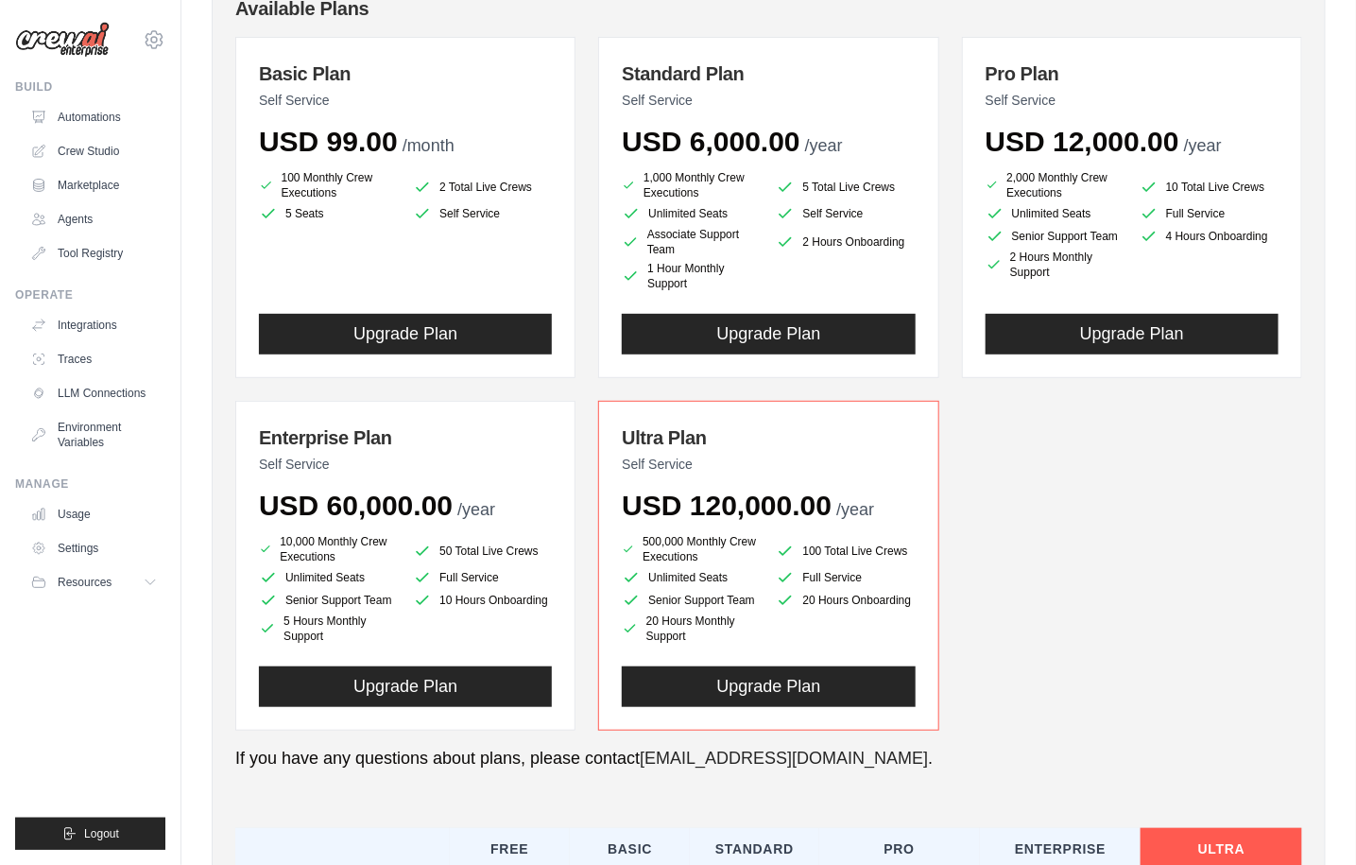
scroll to position [234, 0]
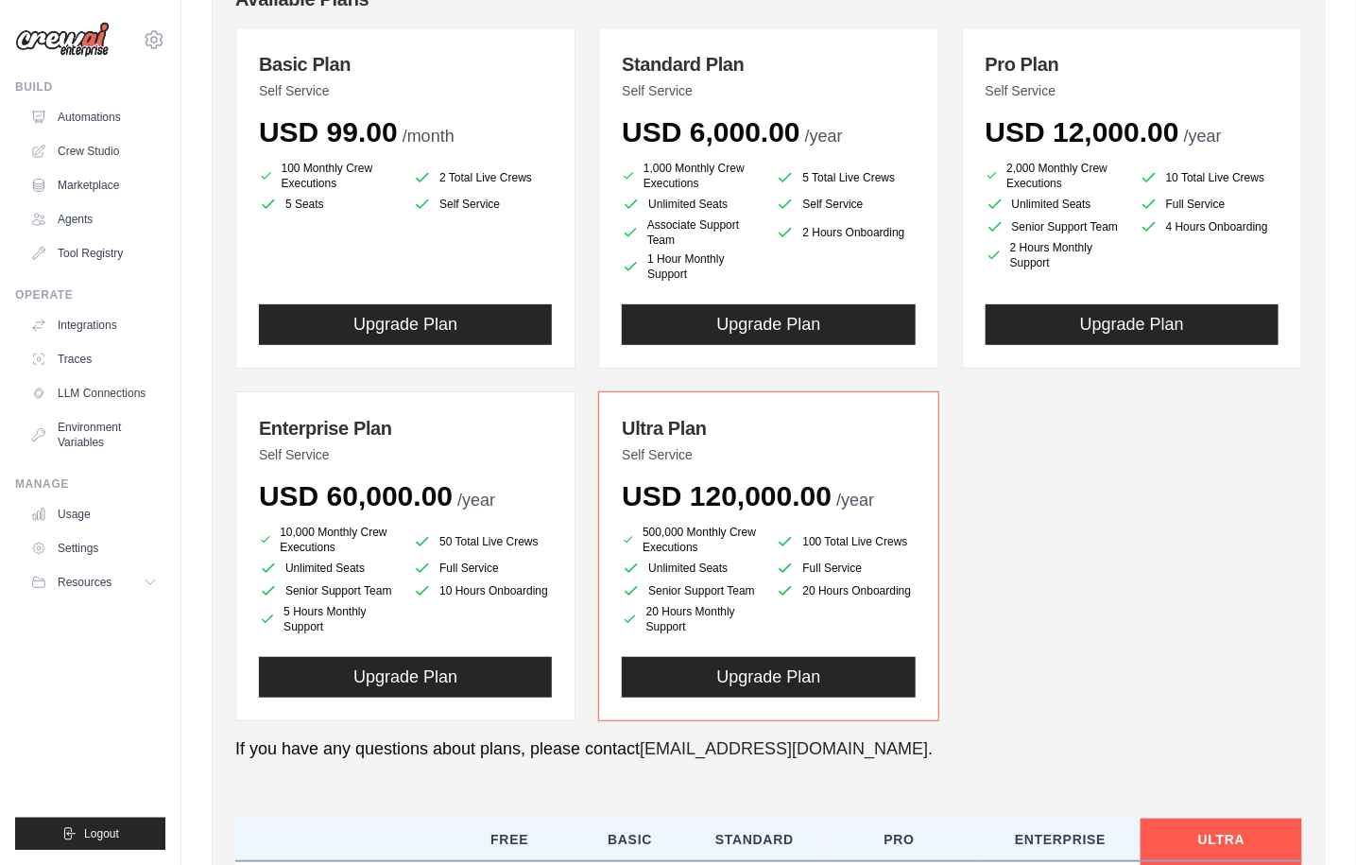
click at [1100, 442] on div "Basic Plan Self Service USD 99.00 /month 100 Monthly Crew Executions 2 Total Li…" at bounding box center [768, 374] width 1067 height 694
click at [798, 85] on p "Self Service" at bounding box center [768, 90] width 293 height 19
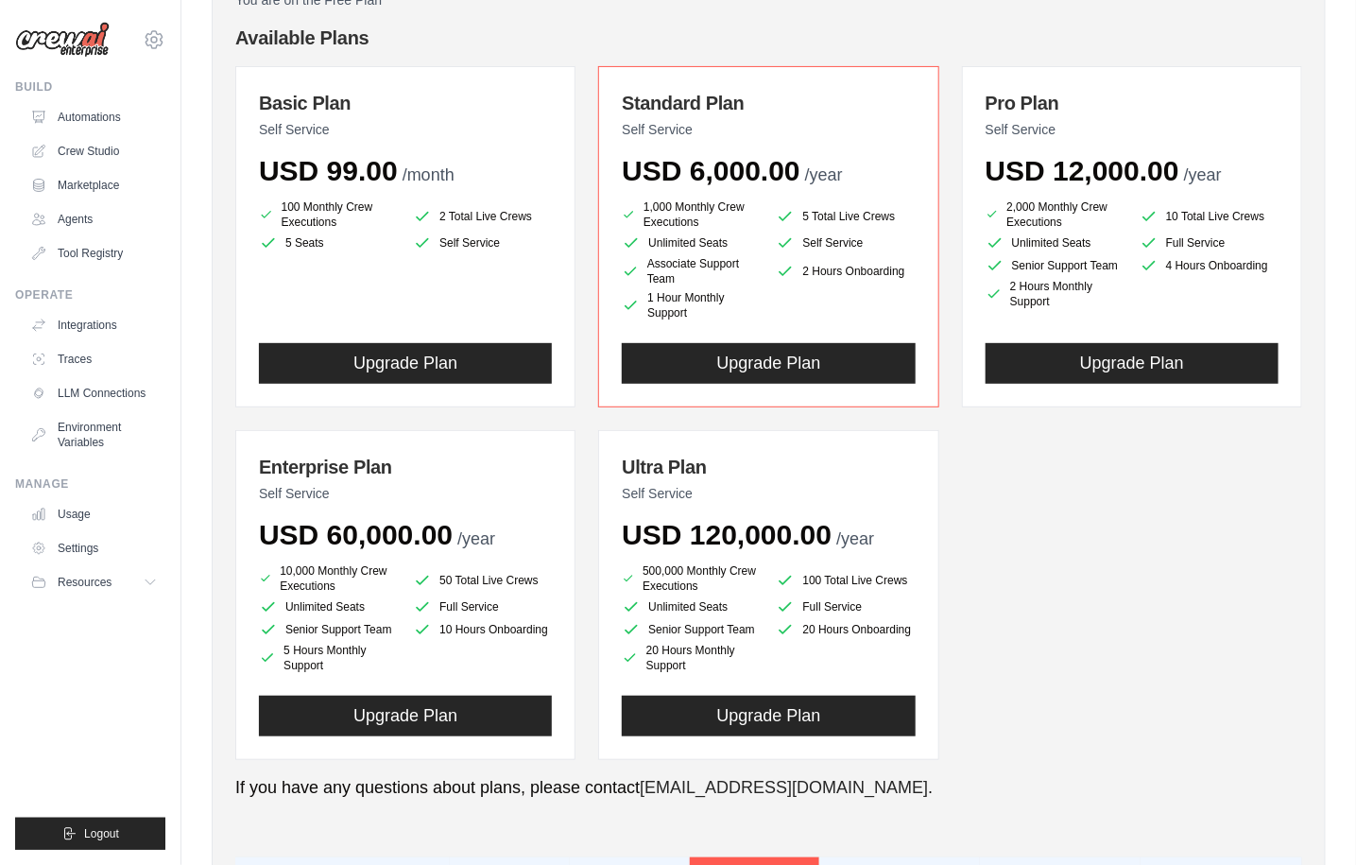
scroll to position [0, 0]
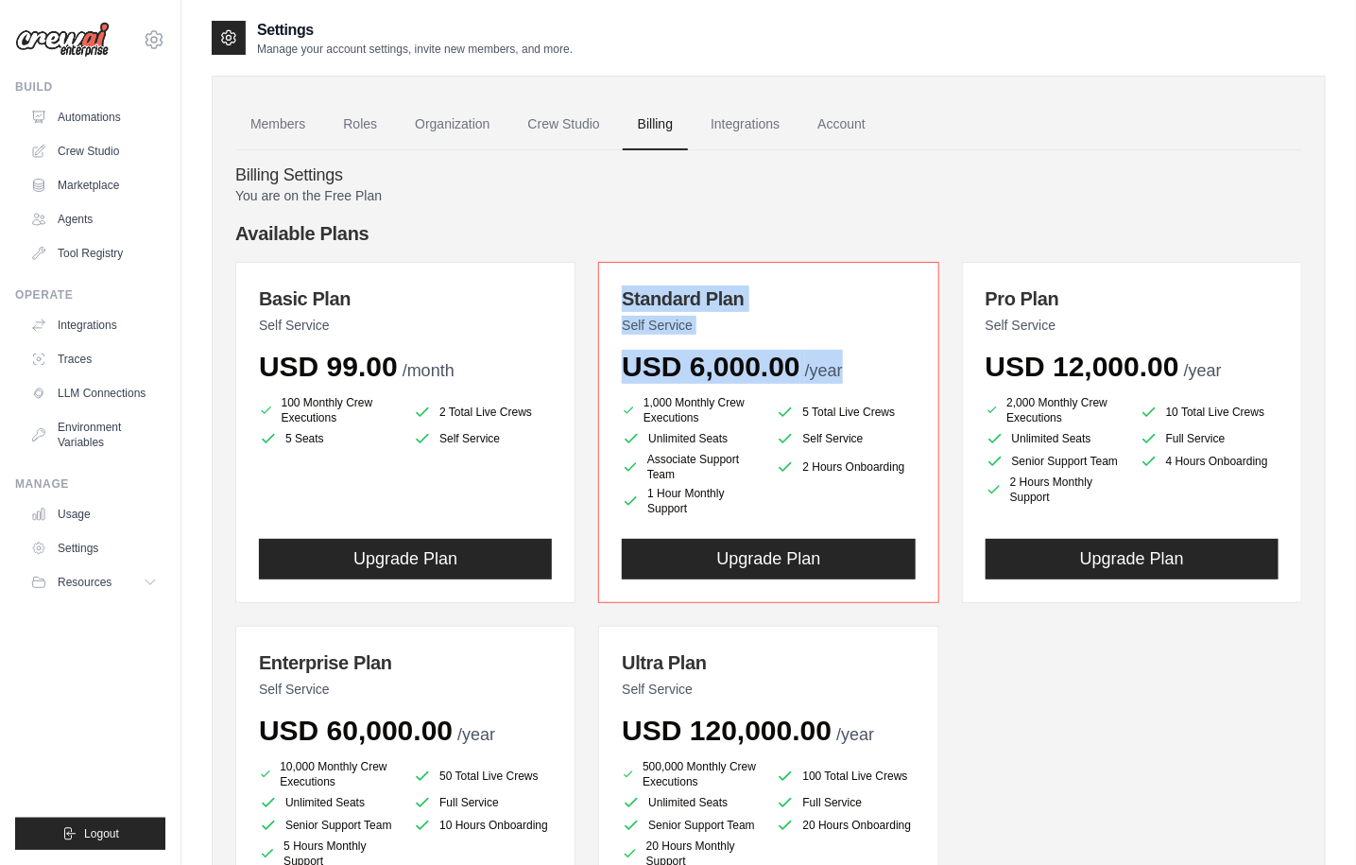
drag, startPoint x: 620, startPoint y: 291, endPoint x: 852, endPoint y: 371, distance: 245.9
click at [852, 371] on div "Standard Plan Self Service USD 6,000.00 /year 1,000 Monthly Crew Executions 5 T…" at bounding box center [768, 432] width 340 height 341
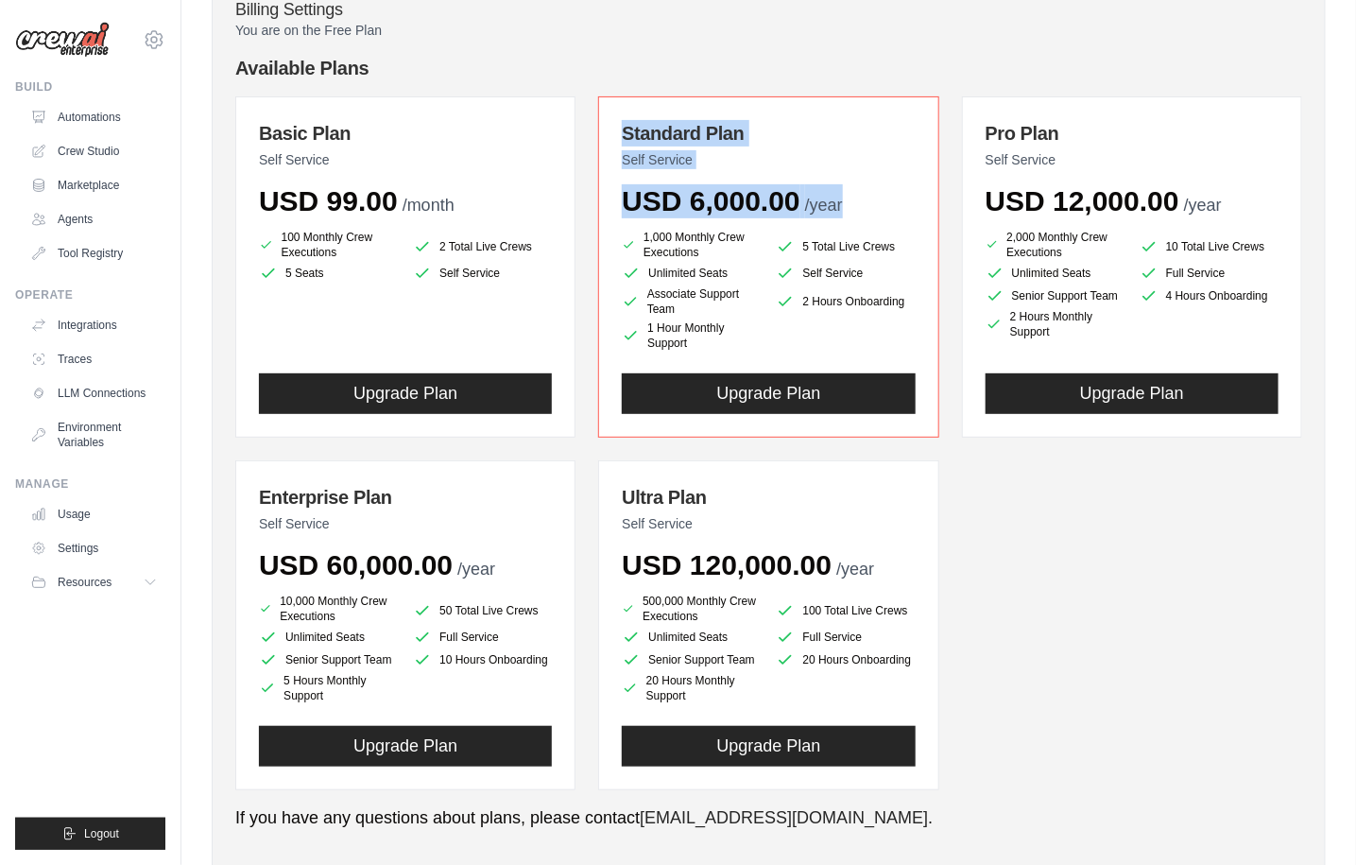
scroll to position [161, 0]
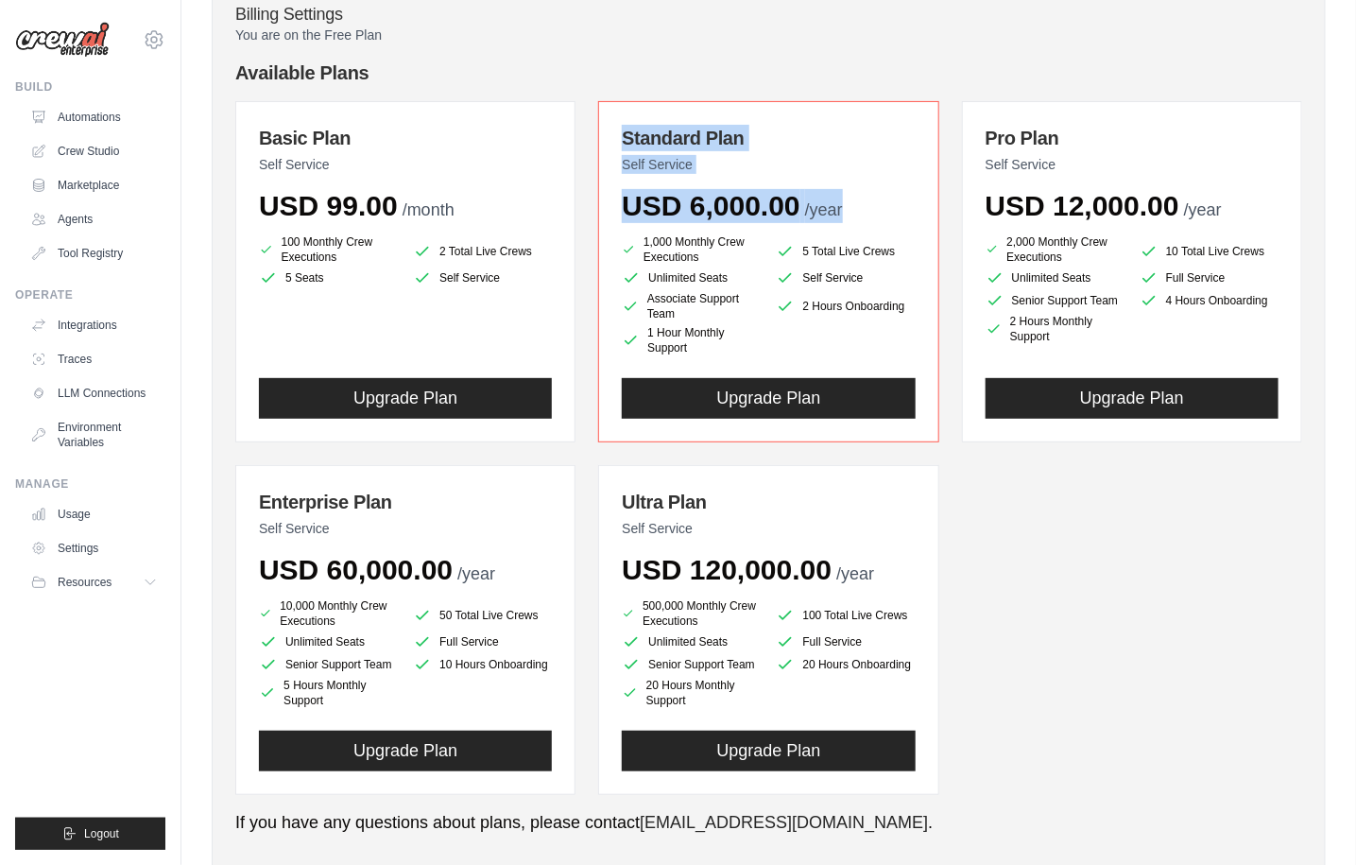
copy div "Standard Plan Self Service USD 6,000.00 /year"
